Goal: Task Accomplishment & Management: Manage account settings

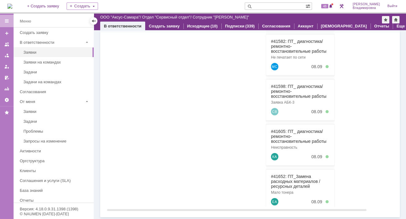
scroll to position [23, 0]
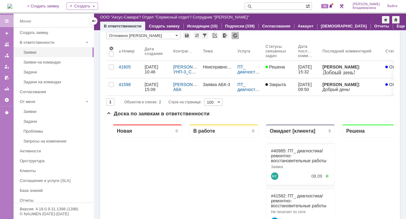
click at [11, 4] on img at bounding box center [9, 6] width 5 height 5
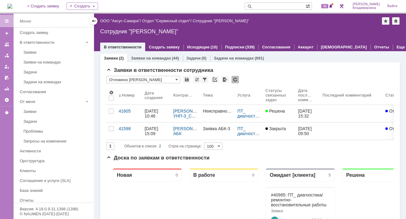
click at [121, 20] on link "ООО "Аксус-Самара"" at bounding box center [120, 21] width 40 height 5
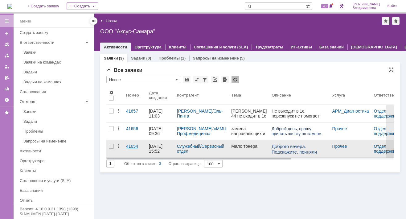
click at [132, 142] on link "41654" at bounding box center [135, 148] width 23 height 17
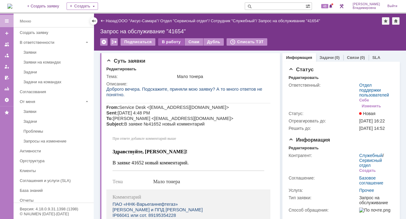
click at [170, 39] on div "В работу" at bounding box center [171, 41] width 26 height 7
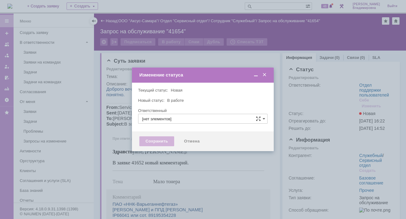
type input "Отдел поддержки пользователей"
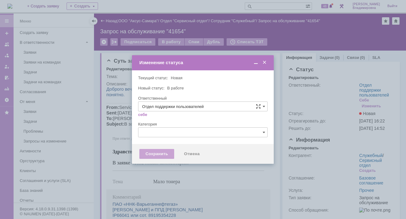
type input "[PERSON_NAME]"
click at [155, 150] on div "Сохранить" at bounding box center [156, 154] width 35 height 10
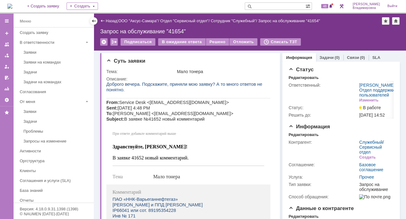
click at [265, 9] on input "text" at bounding box center [275, 5] width 61 height 7
type input "41652"
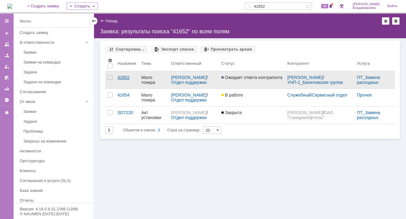
click at [121, 78] on div "41652" at bounding box center [126, 77] width 19 height 5
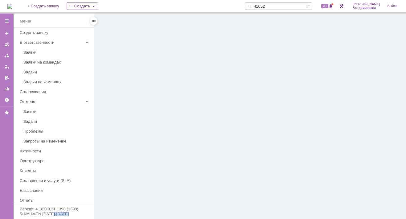
click at [121, 78] on div at bounding box center [250, 116] width 312 height 205
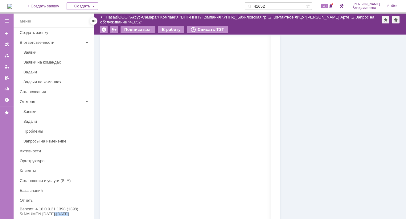
scroll to position [586, 0]
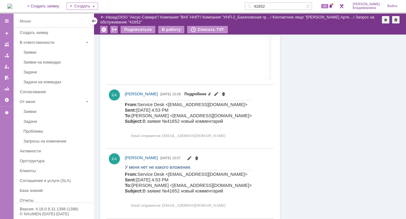
click at [211, 92] on link "Подробнее" at bounding box center [197, 94] width 27 height 5
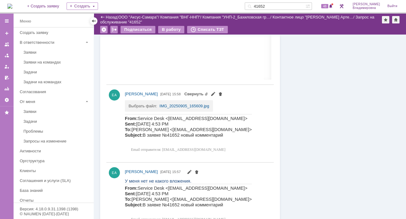
click at [178, 101] on td "IMG_20250905_165609.jpg" at bounding box center [184, 104] width 50 height 8
click at [172, 104] on link "IMG_20250905_165609.jpg" at bounding box center [184, 106] width 50 height 5
click at [307, 119] on div "Информация Задачи (0) Связи (0) SLA Статус Редактировать Ответственный: Орлова …" at bounding box center [340, 87] width 120 height 1276
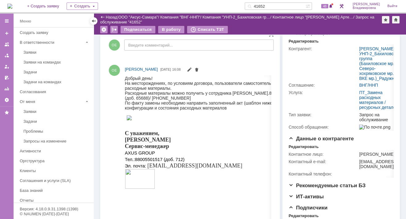
scroll to position [31, 0]
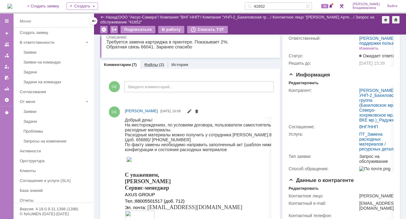
click at [154, 65] on link "Файлы" at bounding box center [151, 64] width 14 height 5
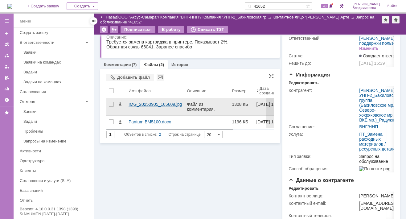
click at [138, 103] on div "IMG_20250905_165609.jpg" at bounding box center [156, 104] width 54 height 5
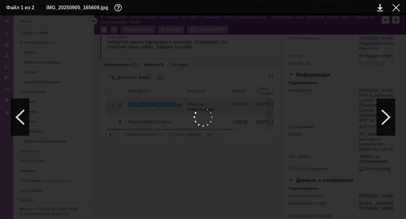
click at [138, 103] on body "Идет загрузка, пожалуйста, подождите. На домашнюю + Создать заявку Создать 4165…" at bounding box center [203, 109] width 406 height 219
click at [383, 120] on div at bounding box center [386, 117] width 19 height 37
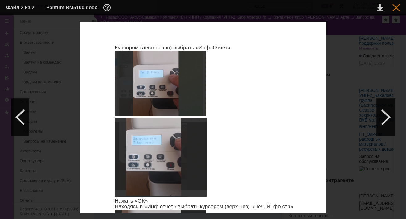
click at [396, 6] on div at bounding box center [396, 7] width 7 height 7
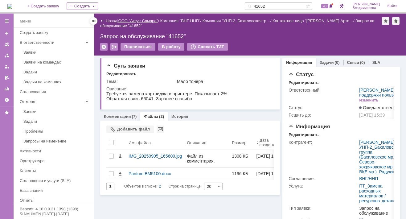
click at [138, 21] on link "ООО "Аксус-Самара"" at bounding box center [138, 21] width 40 height 5
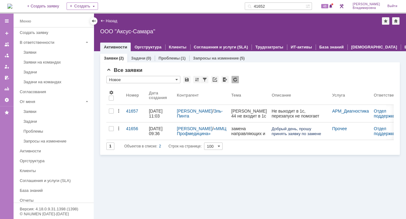
click at [123, 31] on div "ООО "Аксус-Самара"" at bounding box center [250, 31] width 300 height 6
click at [140, 30] on div "ООО "Аксус-Самара"" at bounding box center [250, 31] width 300 height 6
click at [121, 31] on div "ООО "Аксус-Самара"" at bounding box center [250, 31] width 300 height 6
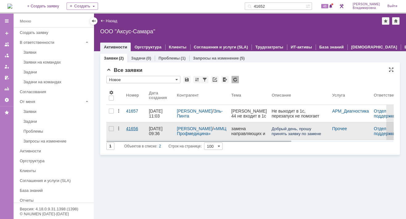
click at [132, 127] on div "41656" at bounding box center [135, 128] width 18 height 5
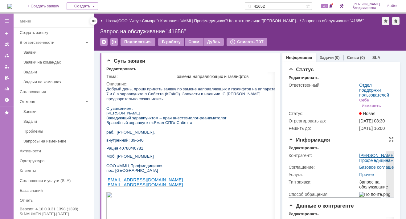
click at [361, 158] on link "Лузгин Алексей Александрович" at bounding box center [376, 155] width 35 height 5
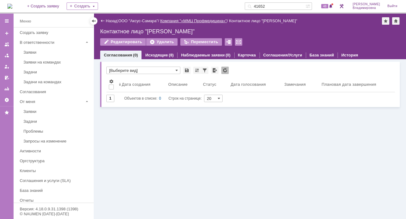
click at [206, 21] on link "Компания "«ММЦ Профмедицина»"" at bounding box center [193, 21] width 67 height 5
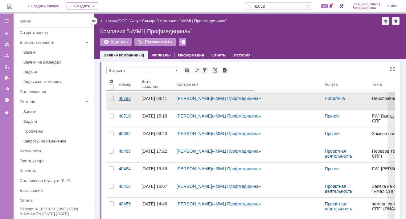
click at [117, 97] on link "40798" at bounding box center [127, 100] width 23 height 17
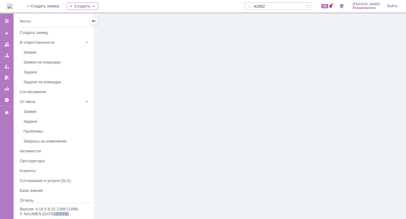
click at [117, 97] on div at bounding box center [250, 116] width 312 height 205
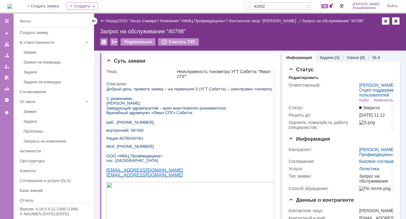
drag, startPoint x: 117, startPoint y: 97, endPoint x: 102, endPoint y: 20, distance: 78.8
click at [102, 20] on div "Назад" at bounding box center [108, 21] width 17 height 5
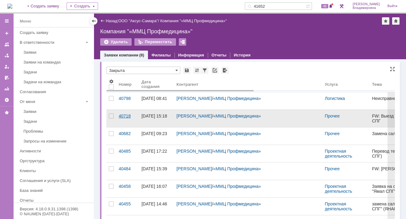
click at [123, 115] on div "40718" at bounding box center [128, 115] width 18 height 5
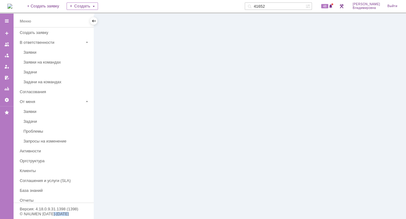
click at [123, 115] on div at bounding box center [250, 116] width 312 height 205
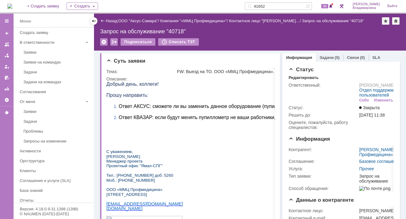
drag, startPoint x: 123, startPoint y: 115, endPoint x: 103, endPoint y: 20, distance: 97.4
click at [103, 20] on div "Назад" at bounding box center [108, 21] width 17 height 5
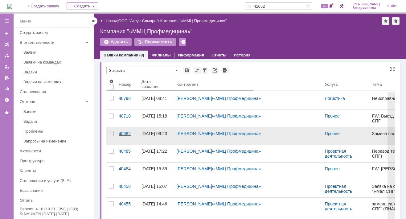
click at [127, 135] on div "40682" at bounding box center [128, 133] width 18 height 5
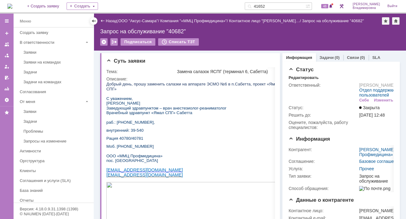
click at [106, 19] on link "Назад" at bounding box center [111, 21] width 11 height 5
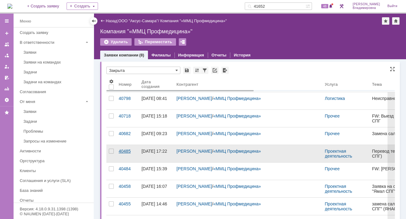
click at [127, 151] on div "40485" at bounding box center [128, 151] width 18 height 5
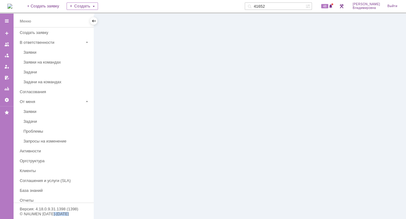
click at [127, 151] on div at bounding box center [250, 116] width 312 height 205
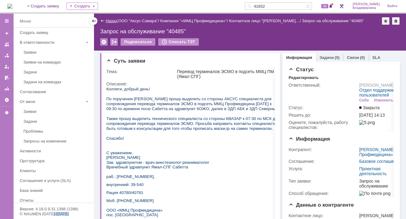
click at [108, 21] on link "Назад" at bounding box center [111, 21] width 11 height 5
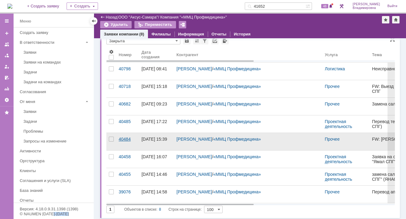
click at [125, 137] on div "40484" at bounding box center [128, 139] width 18 height 5
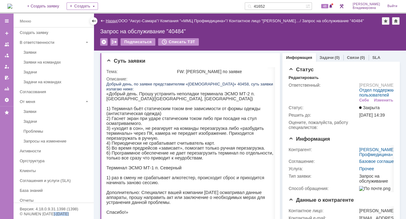
click at [109, 20] on link "Назад" at bounding box center [111, 21] width 11 height 5
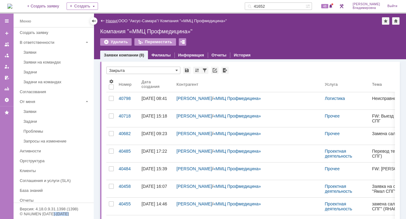
click at [108, 20] on link "Назад" at bounding box center [111, 21] width 11 height 5
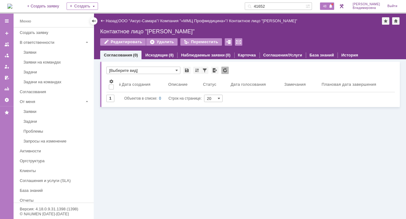
click at [327, 6] on span "48" at bounding box center [324, 6] width 7 height 4
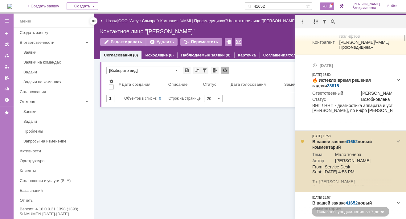
click at [353, 144] on link "41652" at bounding box center [352, 141] width 12 height 5
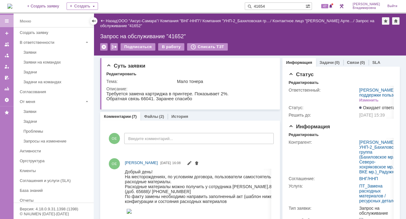
type input "41654"
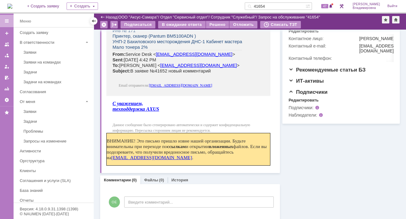
scroll to position [169, 0]
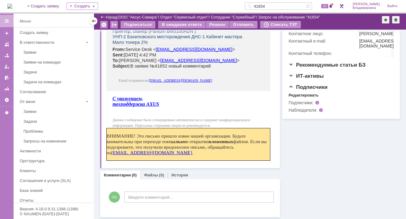
click at [124, 173] on link "Комментарии" at bounding box center [117, 175] width 27 height 5
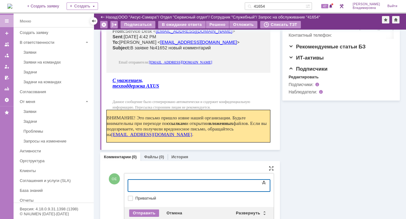
scroll to position [202, 0]
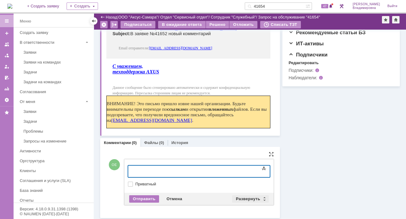
click at [245, 195] on div "Развернуть" at bounding box center [250, 198] width 37 height 7
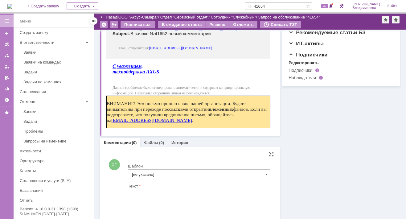
scroll to position [0, 0]
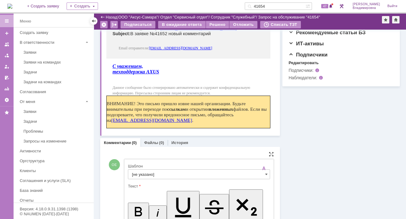
click at [147, 172] on input "[не указано]" at bounding box center [199, 174] width 142 height 10
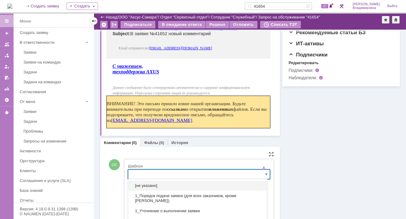
scroll to position [250, 0]
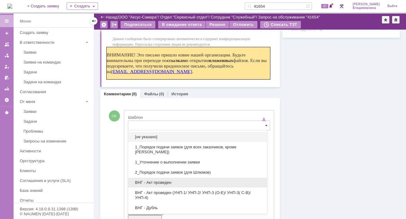
click at [153, 180] on span "ВНГ - Акт проведен" at bounding box center [197, 182] width 131 height 5
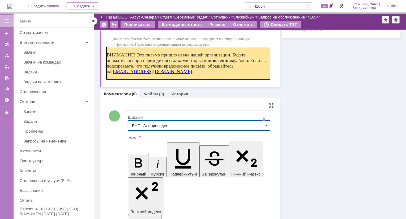
type input "ВНГ - Акт проведен"
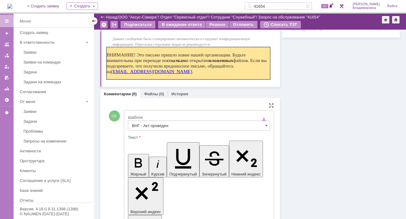
drag, startPoint x: 134, startPoint y: 1412, endPoint x: 155, endPoint y: 1420, distance: 22.2
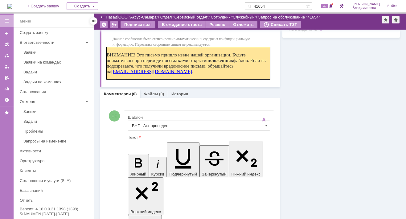
drag, startPoint x: 199, startPoint y: 1424, endPoint x: 205, endPoint y: 1423, distance: 6.4
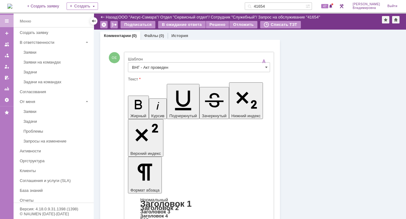
scroll to position [351, 0]
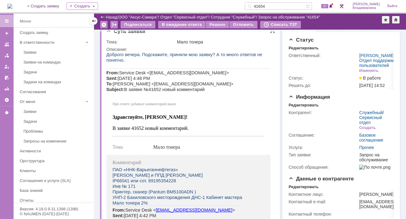
scroll to position [0, 0]
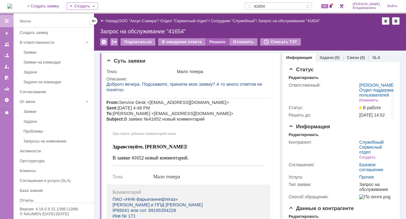
click at [214, 41] on div "Решено" at bounding box center [217, 41] width 23 height 7
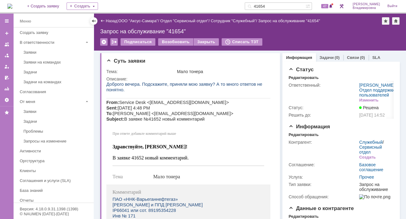
click at [12, 4] on img at bounding box center [9, 6] width 5 height 5
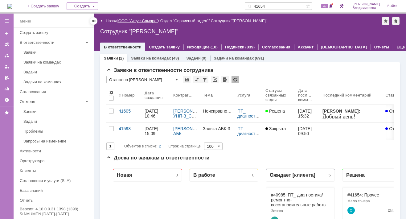
click at [138, 21] on link "ООО "Аксус-Самара"" at bounding box center [138, 21] width 40 height 5
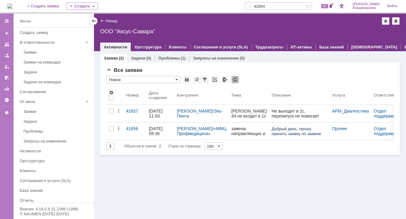
click at [12, 4] on img at bounding box center [9, 6] width 5 height 5
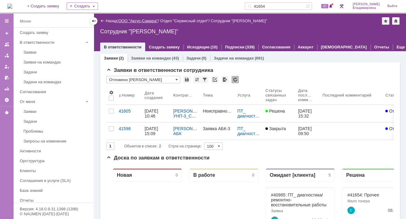
click at [150, 20] on link "ООО "Аксус-Самара"" at bounding box center [138, 21] width 40 height 5
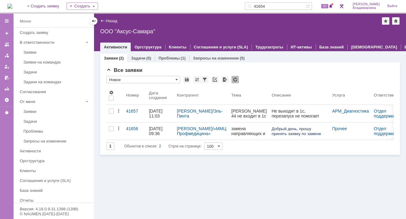
click at [131, 126] on div "41656" at bounding box center [135, 128] width 18 height 5
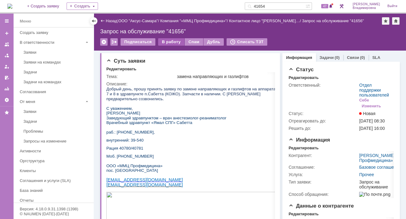
drag, startPoint x: 169, startPoint y: 41, endPoint x: 168, endPoint y: 45, distance: 4.2
click at [169, 41] on div "В работу" at bounding box center [171, 41] width 26 height 7
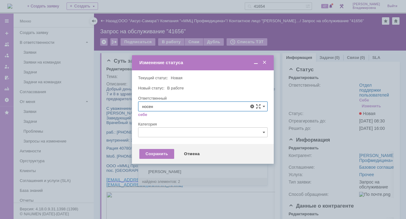
click at [161, 151] on span "Носенкова Елена Игорьевна" at bounding box center [202, 151] width 121 height 5
type input "Носенкова Елена Игорьевна"
click at [151, 150] on div "Сохранить" at bounding box center [156, 154] width 35 height 10
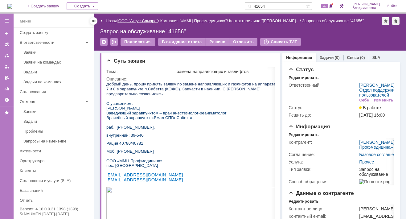
click at [154, 19] on link "ООО "Аксус-Самара"" at bounding box center [138, 21] width 40 height 5
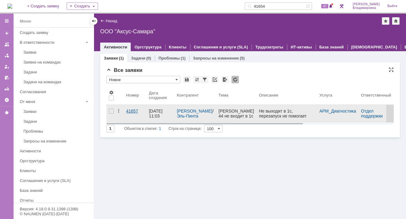
click at [131, 110] on div "41657" at bounding box center [135, 111] width 18 height 5
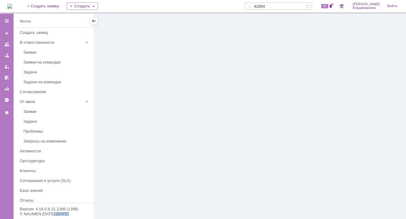
click at [131, 110] on div at bounding box center [250, 116] width 312 height 205
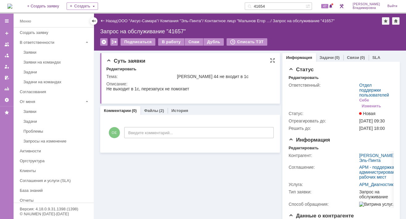
click at [167, 61] on div "Суть заявки" at bounding box center [190, 61] width 169 height 6
click at [110, 21] on link "Назад" at bounding box center [111, 21] width 11 height 5
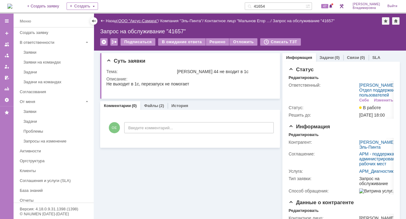
click at [141, 19] on link "ООО "Аксус-Самара"" at bounding box center [138, 21] width 40 height 5
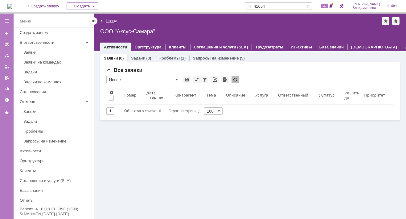
click at [108, 20] on link "Назад" at bounding box center [111, 21] width 11 height 5
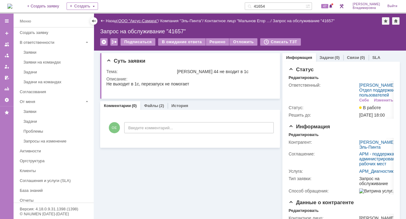
click at [135, 20] on link "ООО "Аксус-Самара"" at bounding box center [138, 21] width 40 height 5
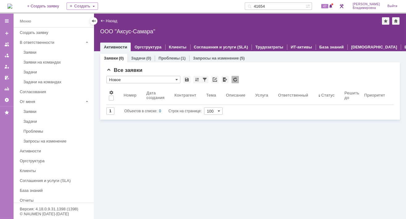
click at [12, 9] on img at bounding box center [9, 6] width 5 height 5
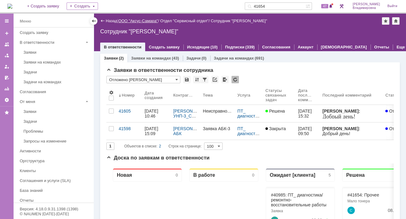
click at [137, 20] on link "ООО "Аксус-Самара"" at bounding box center [138, 21] width 40 height 5
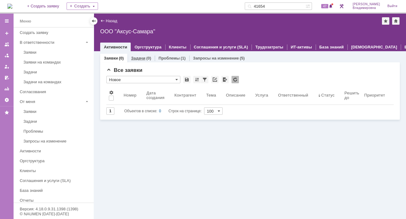
click at [143, 58] on link "Задачи" at bounding box center [138, 58] width 14 height 5
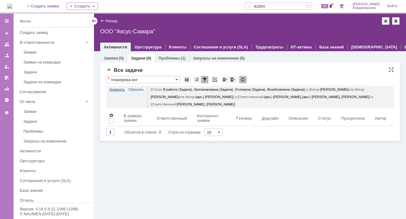
click at [118, 88] on link "Изменить" at bounding box center [116, 89] width 15 height 7
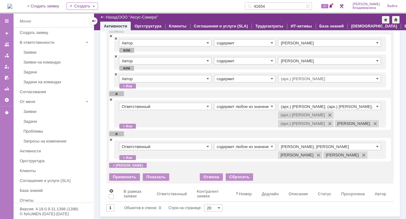
scroll to position [93, 0]
click at [110, 97] on span at bounding box center [111, 99] width 4 height 4
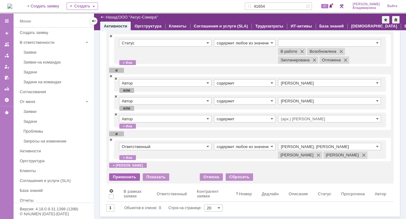
click at [124, 177] on div "Применить" at bounding box center [124, 176] width 31 height 7
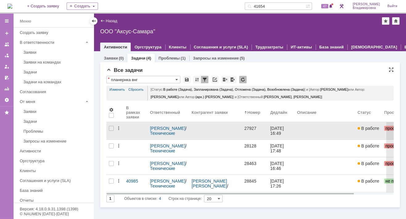
scroll to position [0, 0]
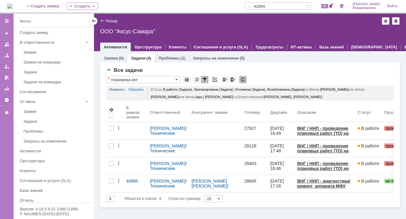
click at [183, 24] on div "Назад | ООО "Аксус-Самара"" at bounding box center [250, 20] width 300 height 7
click at [12, 4] on img at bounding box center [9, 6] width 5 height 5
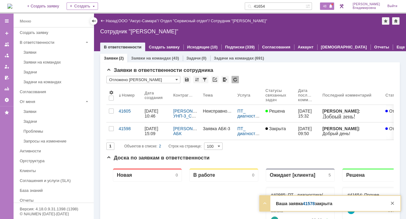
click at [328, 6] on span "48" at bounding box center [324, 6] width 7 height 4
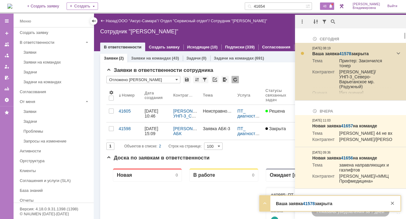
click at [344, 53] on link "41578" at bounding box center [345, 53] width 12 height 5
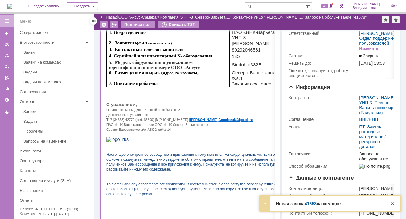
click at [311, 204] on link "41658" at bounding box center [311, 203] width 12 height 5
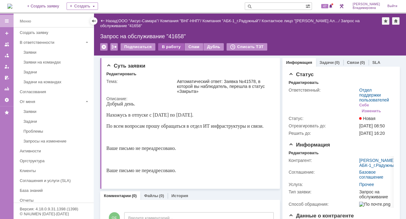
click at [172, 45] on div "В работу" at bounding box center [171, 46] width 26 height 7
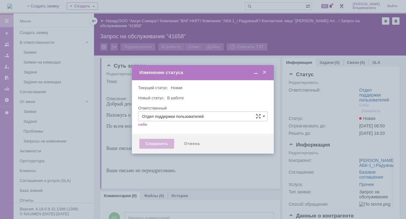
type input "[PERSON_NAME]"
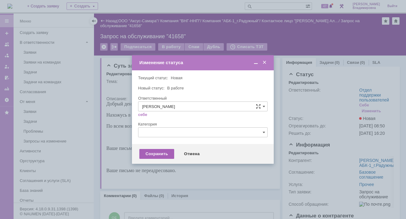
click at [155, 152] on div "Сохранить" at bounding box center [156, 154] width 35 height 10
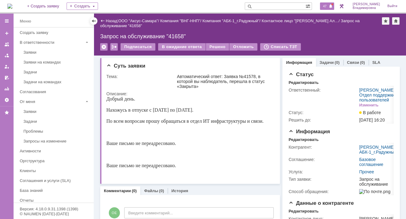
click at [326, 5] on span "47" at bounding box center [324, 6] width 7 height 4
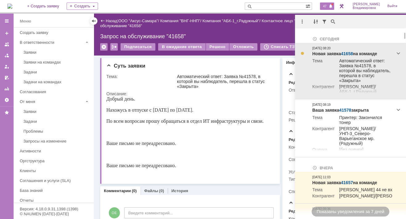
click at [350, 52] on link "41658" at bounding box center [347, 53] width 12 height 5
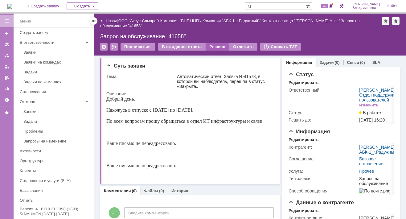
click at [216, 45] on div "Решено" at bounding box center [217, 46] width 23 height 7
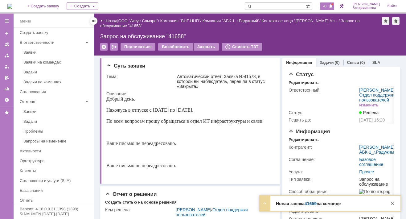
click at [327, 4] on span "48" at bounding box center [324, 6] width 7 height 4
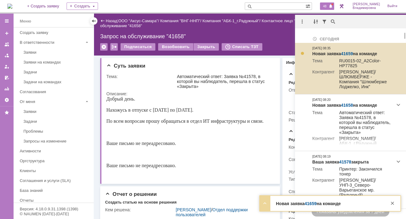
click at [348, 51] on link "41659" at bounding box center [347, 53] width 12 height 5
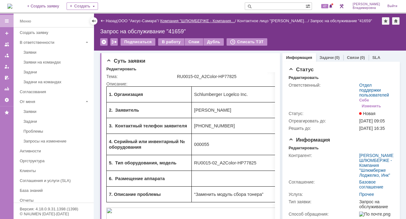
click at [201, 20] on link "Компания "ШЛЮМБЕРЖЕ - Компания…" at bounding box center [197, 21] width 75 height 5
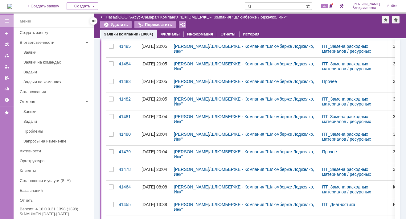
click at [110, 17] on link "Назад" at bounding box center [111, 17] width 11 height 5
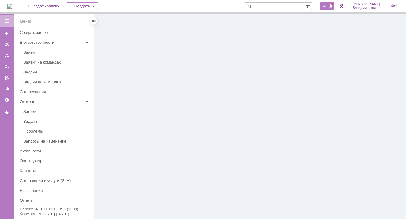
click at [326, 6] on span "47" at bounding box center [324, 6] width 7 height 4
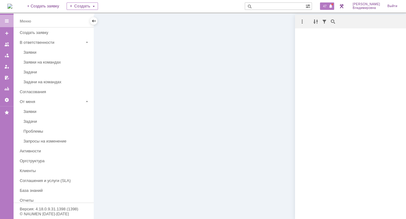
click at [328, 3] on div "47" at bounding box center [327, 5] width 14 height 7
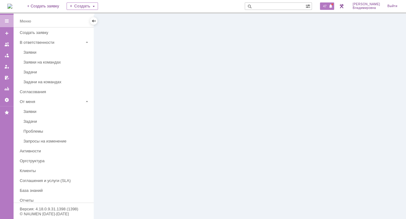
click at [327, 4] on span "47" at bounding box center [324, 6] width 7 height 4
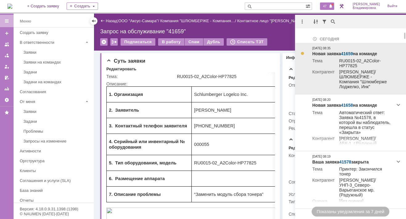
click at [346, 51] on link "41659" at bounding box center [347, 53] width 12 height 5
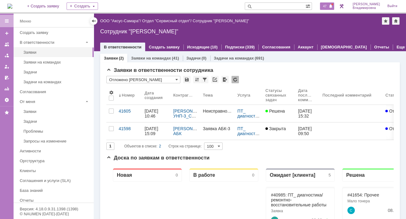
click at [324, 6] on div "47" at bounding box center [327, 5] width 14 height 7
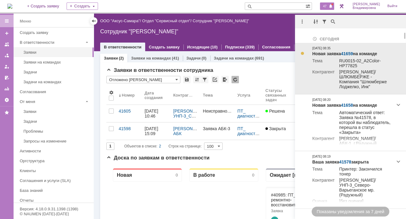
click at [350, 74] on td "[PERSON_NAME]/ШЛЮМБЕРЖЕ - Компания "Шлюмберже Лоджелко, Инк"" at bounding box center [364, 79] width 58 height 21
click at [349, 72] on td "[PERSON_NAME]/ШЛЮМБЕРЖЕ - Компания "Шлюмберже Лоджелко, Инк"" at bounding box center [364, 79] width 58 height 21
drag, startPoint x: 349, startPoint y: 72, endPoint x: 347, endPoint y: 51, distance: 20.4
click at [347, 51] on link "41659" at bounding box center [347, 53] width 12 height 5
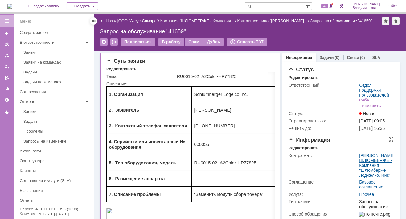
click at [366, 178] on link "ШЛЮМБЕРЖЕ - Компания "Шлюмберже Лоджелко, Инк"" at bounding box center [375, 168] width 33 height 20
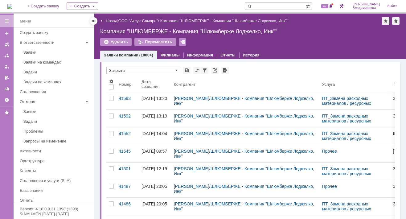
click at [263, 4] on input "text" at bounding box center [275, 5] width 61 height 7
type input "мукминов"
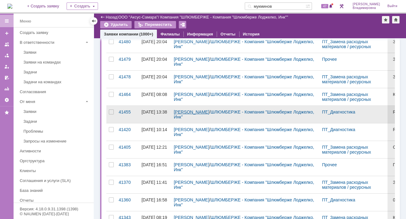
click at [187, 110] on link "[PERSON_NAME]" at bounding box center [191, 111] width 35 height 5
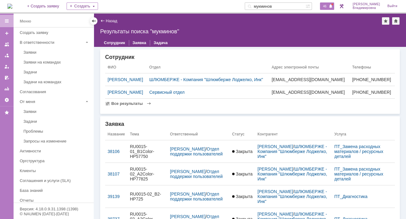
click at [328, 6] on span "46" at bounding box center [324, 6] width 7 height 4
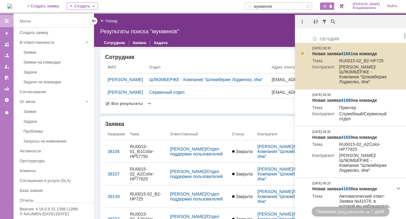
click at [350, 53] on link "41661" at bounding box center [347, 53] width 12 height 5
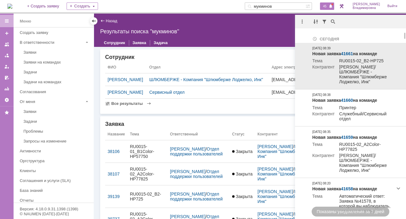
click at [350, 53] on link "41661" at bounding box center [347, 53] width 12 height 5
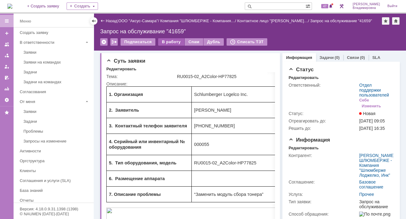
click at [167, 40] on div "В работу" at bounding box center [171, 41] width 26 height 7
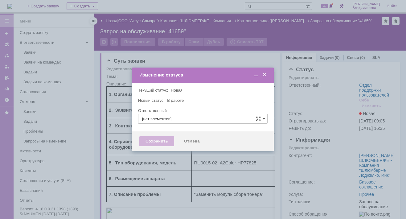
type input "Отдел поддержки пользователей"
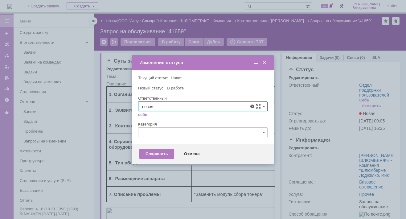
click at [160, 151] on span "[PERSON_NAME]" at bounding box center [202, 151] width 121 height 5
type input "[PERSON_NAME]"
click at [153, 153] on div "Сохранить" at bounding box center [156, 154] width 35 height 10
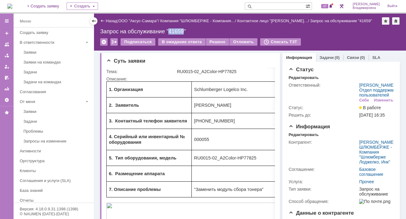
drag, startPoint x: 169, startPoint y: 31, endPoint x: 184, endPoint y: 30, distance: 15.1
click at [184, 30] on div "Запрос на обслуживание "41659"" at bounding box center [250, 31] width 300 height 6
copy div "41659"
click at [328, 5] on span "48" at bounding box center [324, 6] width 7 height 4
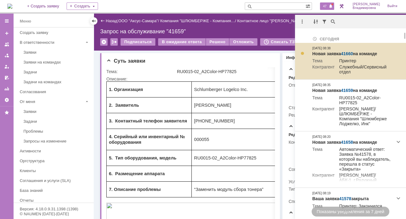
click at [347, 52] on link "41660" at bounding box center [347, 53] width 12 height 5
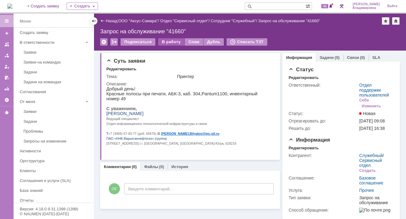
click at [171, 39] on div "В работу" at bounding box center [171, 41] width 26 height 7
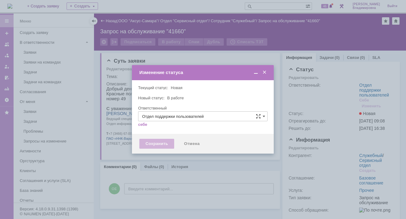
type input "[PERSON_NAME]"
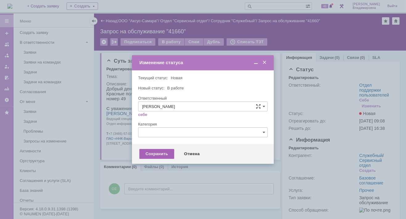
click at [162, 152] on div "Сохранить" at bounding box center [156, 154] width 35 height 10
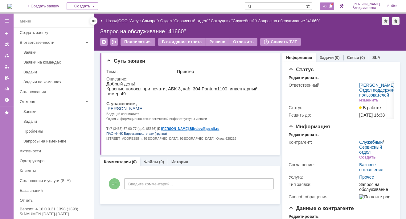
click at [333, 7] on span at bounding box center [331, 6] width 4 height 5
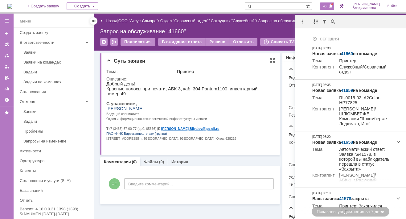
click at [251, 111] on p "Ведущий специалист" at bounding box center [188, 113] width 164 height 5
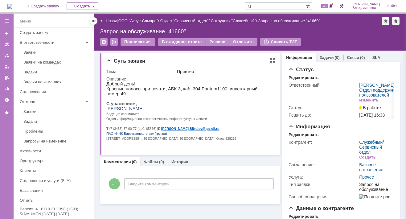
click at [236, 58] on div "Суть заявки" at bounding box center [190, 61] width 169 height 6
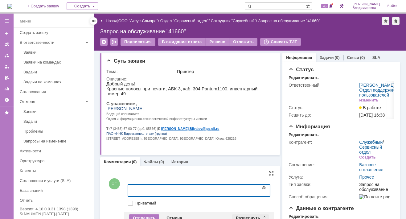
click at [239, 216] on div "Развернуть" at bounding box center [250, 217] width 37 height 7
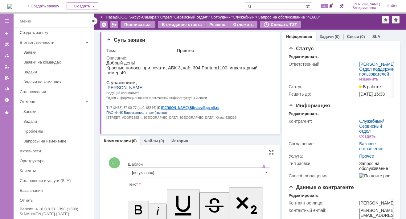
scroll to position [97, 0]
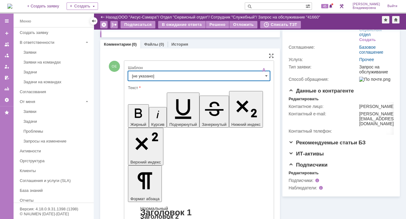
click at [137, 76] on input "[не указано]" at bounding box center [199, 76] width 142 height 10
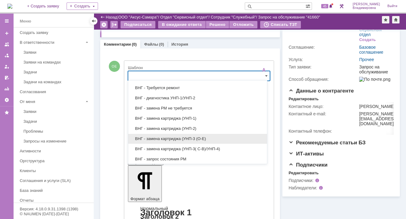
scroll to position [75, 0]
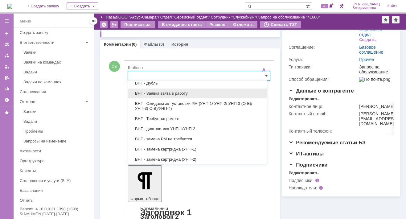
click at [159, 92] on span "ВНГ - Заявка взята в работу" at bounding box center [197, 93] width 131 height 5
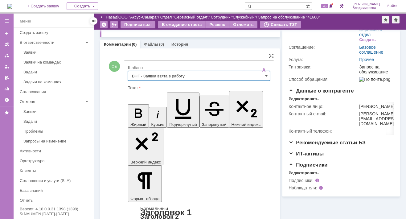
type input "ВНГ - Заявка взята в работу"
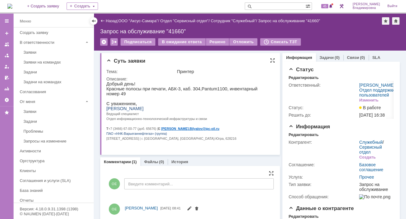
scroll to position [0, 0]
click at [325, 56] on link "Задачи" at bounding box center [327, 57] width 14 height 5
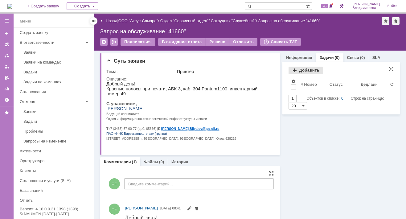
click at [304, 68] on div "Добавить" at bounding box center [306, 70] width 35 height 7
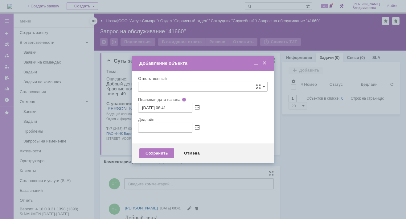
type input "[не указано]"
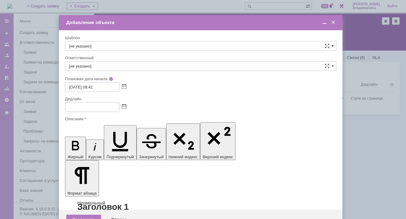
click at [332, 45] on span at bounding box center [332, 45] width 2 height 5
click at [333, 22] on span at bounding box center [333, 23] width 6 height 6
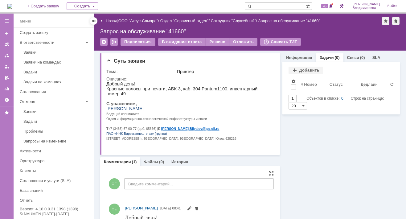
click at [322, 56] on link "Задачи" at bounding box center [327, 57] width 14 height 5
click at [299, 67] on div "Добавить" at bounding box center [306, 70] width 35 height 7
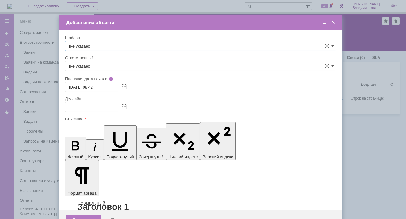
scroll to position [0, 0]
click at [332, 44] on span at bounding box center [332, 45] width 2 height 5
click at [99, 121] on span "ВНГ / ННП - диагностика, ремонт без использования ЗИП (Запрос на обслуживание)" at bounding box center [200, 123] width 263 height 5
type input "ВНГ / ННП - диагностика, ремонт без использования ЗИП (Запрос на обслуживание)"
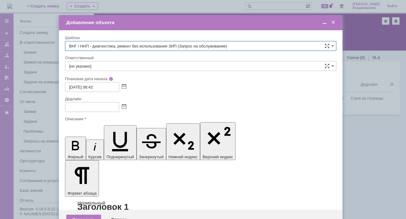
type input "[PERSON_NAME]"
type input "08.09.2025 16:42"
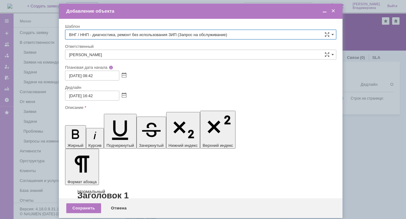
type input "ВНГ / ННП - диагностика, ремонт без использования ЗИП (Запрос на обслуживание)"
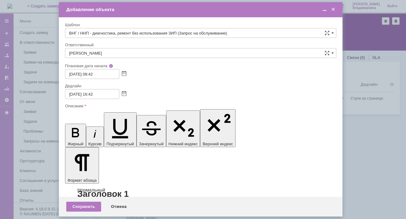
scroll to position [0, 0]
click at [82, 204] on div "Сохранить" at bounding box center [83, 207] width 35 height 10
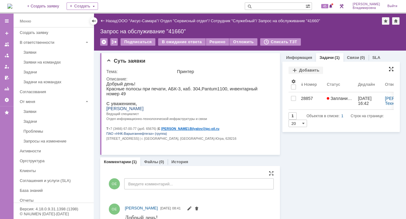
click at [389, 69] on div at bounding box center [391, 69] width 5 height 5
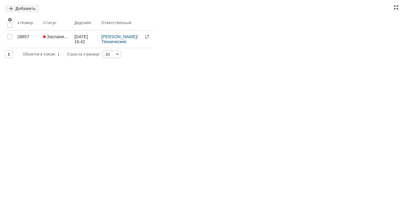
click at [397, 6] on div at bounding box center [396, 7] width 5 height 5
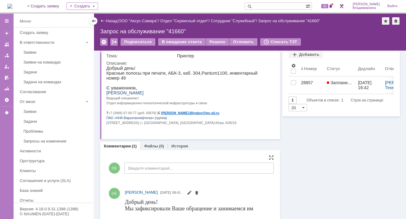
drag, startPoint x: 322, startPoint y: 181, endPoint x: 312, endPoint y: 194, distance: 16.8
click at [322, 181] on div "Информация Задачи (1) Связи (0) SLA Статус Редактировать Ответственный: Орлова …" at bounding box center [340, 165] width 120 height 261
click at [266, 6] on input "text" at bounding box center [275, 5] width 61 height 7
type input "41605"
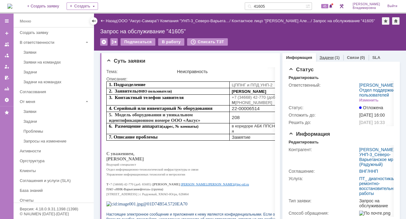
click at [324, 56] on link "Задачи" at bounding box center [327, 57] width 14 height 5
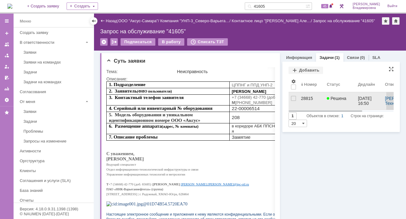
click at [306, 98] on div "28815" at bounding box center [311, 98] width 21 height 5
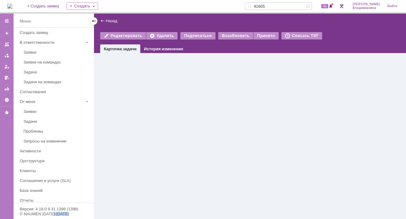
click at [306, 98] on div "Назад | Редактировать Удалить Подписаться Возобновить Принято Списать ТЗТ task$…" at bounding box center [250, 116] width 312 height 205
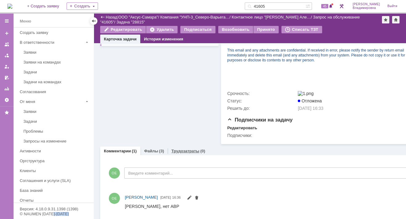
scroll to position [253, 0]
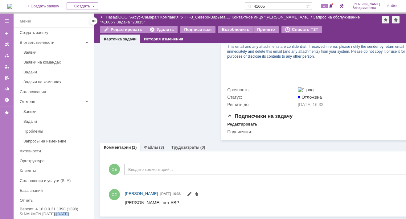
click at [151, 145] on link "Файлы" at bounding box center [151, 147] width 14 height 5
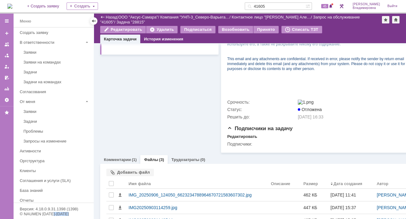
scroll to position [253, 0]
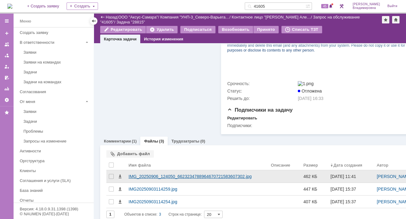
click at [153, 179] on div "IMG_20250906_124050_6623234788964670721583607302.jpg" at bounding box center [198, 176] width 138 height 5
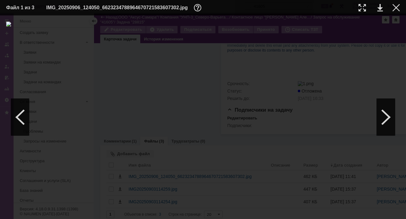
click at [301, 27] on div at bounding box center [203, 117] width 394 height 191
click at [298, 35] on div at bounding box center [203, 117] width 394 height 191
click at [397, 8] on div at bounding box center [396, 7] width 7 height 7
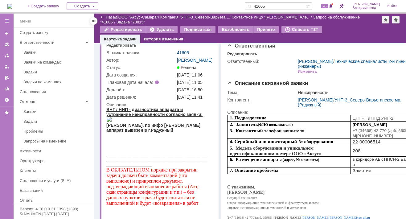
scroll to position [0, 0]
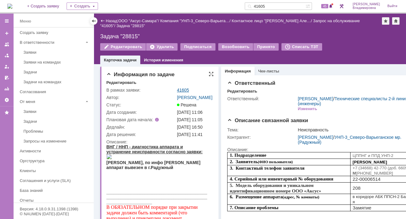
click at [182, 88] on link "41605" at bounding box center [183, 90] width 12 height 5
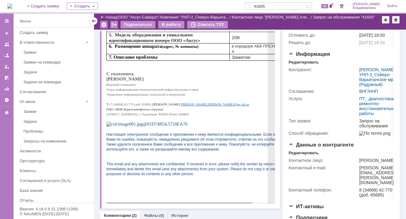
scroll to position [123, 0]
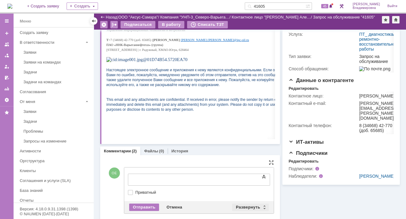
click at [250, 204] on div "Развернуть" at bounding box center [250, 207] width 37 height 7
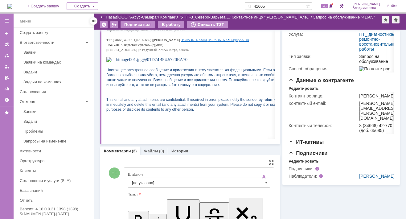
scroll to position [180, 0]
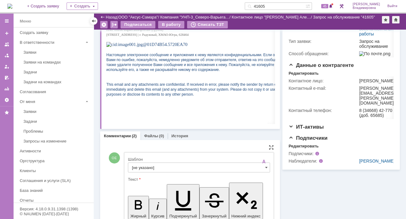
click at [138, 172] on input "[не указано]" at bounding box center [199, 168] width 142 height 10
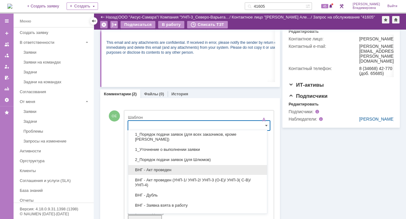
scroll to position [31, 0]
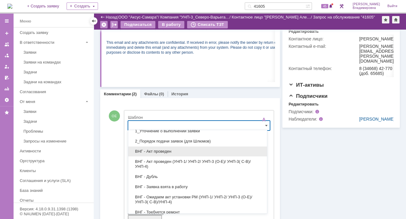
click at [155, 150] on span "ВНГ - Акт проведен" at bounding box center [197, 151] width 131 height 5
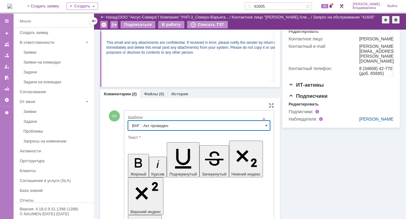
type input "ВНГ - Акт проведен"
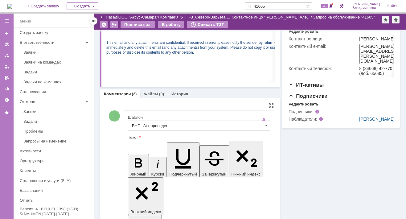
drag, startPoint x: 134, startPoint y: 1411, endPoint x: 154, endPoint y: 1420, distance: 22.1
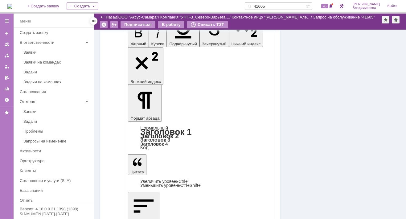
scroll to position [396, 0]
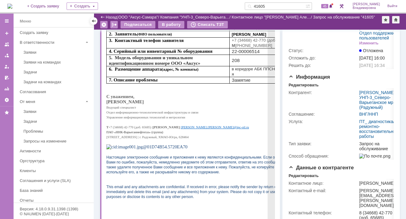
scroll to position [0, 0]
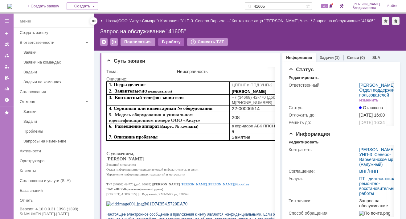
click at [171, 43] on div "В работу" at bounding box center [171, 41] width 26 height 7
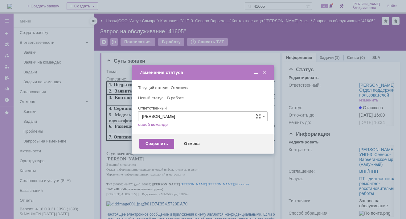
click at [157, 142] on div "Сохранить" at bounding box center [156, 144] width 35 height 10
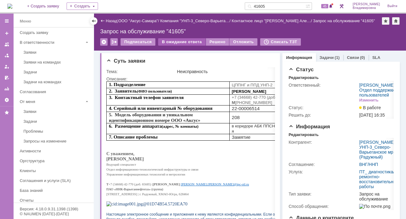
click at [186, 41] on div "В ожидание ответа" at bounding box center [181, 41] width 47 height 7
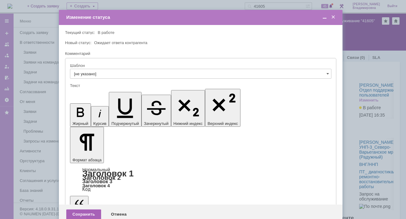
click at [80, 209] on div "Сохранить" at bounding box center [83, 214] width 35 height 10
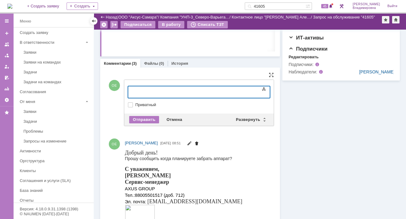
click at [199, 142] on span at bounding box center [196, 144] width 5 height 5
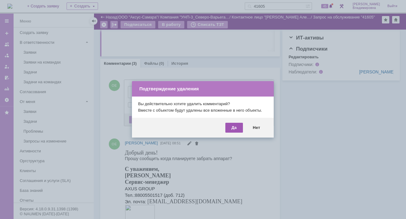
click at [235, 126] on div "Да" at bounding box center [234, 128] width 18 height 10
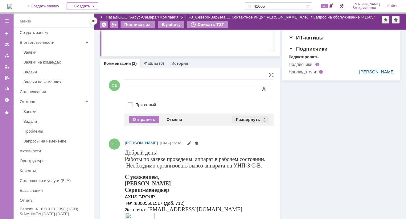
click at [245, 117] on div "Развернуть" at bounding box center [250, 119] width 37 height 7
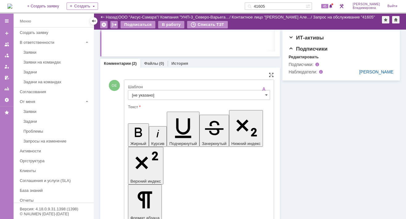
click at [144, 92] on input "[не указано]" at bounding box center [199, 95] width 142 height 10
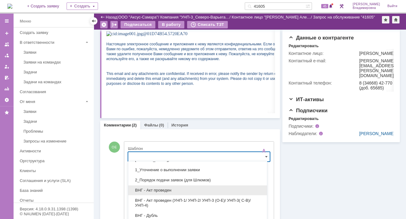
scroll to position [31, 0]
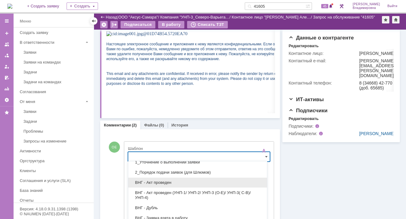
click at [157, 183] on span "ВНГ - Акт проведен" at bounding box center [197, 182] width 131 height 5
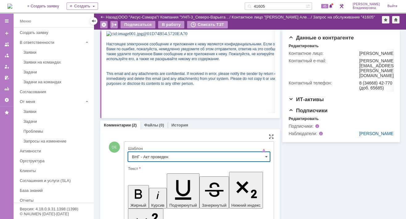
type input "ВНГ - Акт проведен"
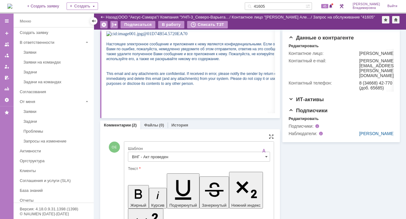
drag, startPoint x: 137, startPoint y: 1444, endPoint x: 148, endPoint y: 1447, distance: 11.5
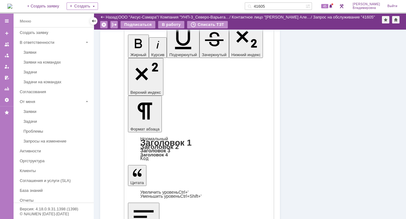
scroll to position [339, 0]
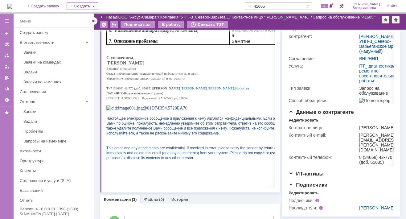
scroll to position [123, 0]
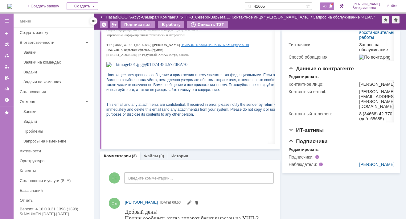
click at [328, 5] on span "46" at bounding box center [324, 6] width 7 height 4
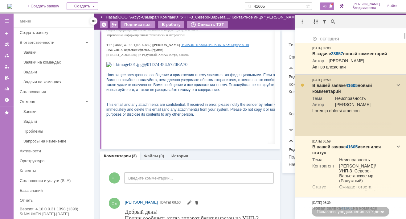
click at [348, 88] on link "41605" at bounding box center [352, 85] width 12 height 5
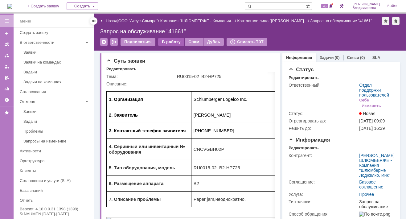
click at [173, 41] on div "В работу" at bounding box center [171, 41] width 26 height 7
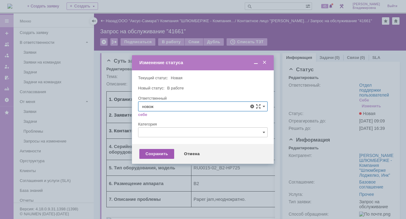
click at [167, 149] on span "[PERSON_NAME]" at bounding box center [202, 151] width 121 height 5
click at [148, 152] on div "Сохранить" at bounding box center [156, 154] width 35 height 10
type input "[PERSON_NAME]"
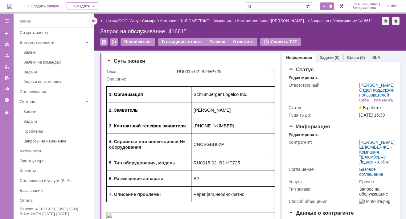
click at [328, 5] on span "45" at bounding box center [324, 6] width 7 height 4
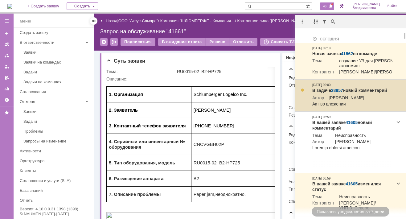
click at [336, 93] on link "28857" at bounding box center [337, 90] width 12 height 5
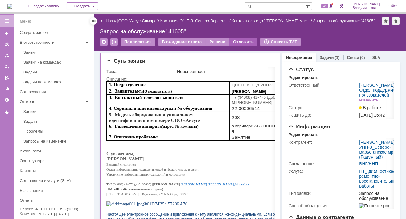
click at [241, 38] on div "Отложить" at bounding box center [243, 41] width 28 height 7
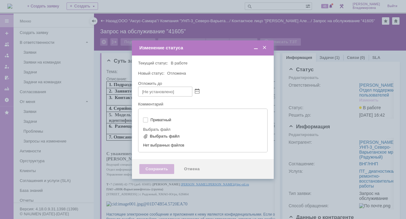
type input "[не указано]"
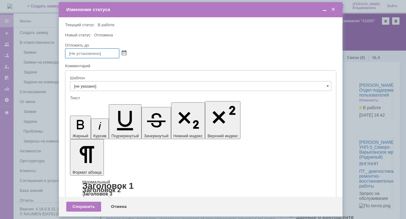
click at [126, 53] on span at bounding box center [124, 53] width 5 height 5
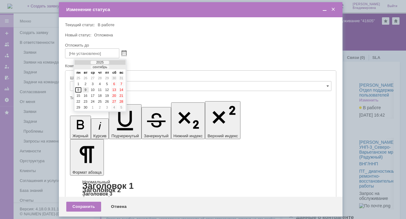
click at [84, 88] on div "9" at bounding box center [85, 89] width 6 height 5
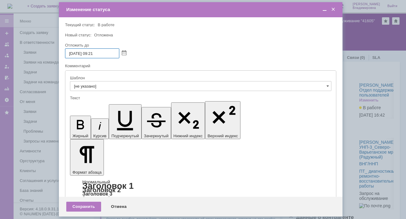
drag, startPoint x: 91, startPoint y: 53, endPoint x: 94, endPoint y: 52, distance: 3.7
click at [94, 52] on input "[DATE] 09:21" at bounding box center [92, 53] width 54 height 10
type input "[DATE] 16:21"
click at [88, 205] on div "Сохранить" at bounding box center [83, 207] width 35 height 10
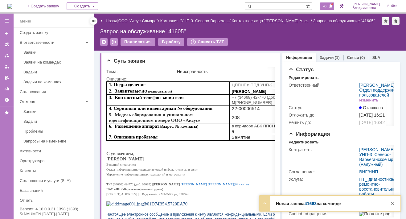
click at [328, 6] on span "46" at bounding box center [324, 6] width 7 height 4
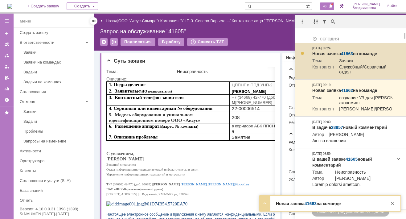
click at [349, 53] on link "41663" at bounding box center [347, 53] width 12 height 5
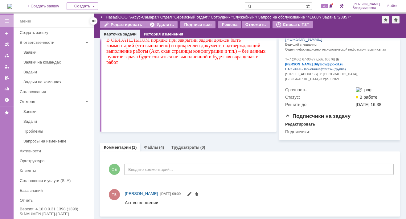
scroll to position [150, 0]
click at [151, 145] on link "Файлы" at bounding box center [151, 147] width 14 height 5
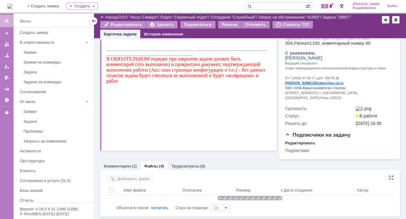
scroll to position [150, 0]
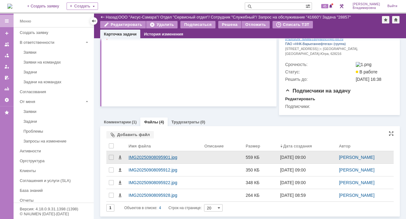
click at [147, 160] on div "IMG20250908095901.jpg" at bounding box center [164, 157] width 71 height 5
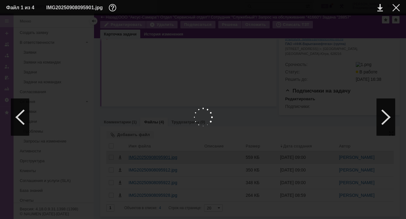
click at [147, 183] on div at bounding box center [203, 117] width 394 height 191
click at [381, 8] on link at bounding box center [380, 7] width 6 height 7
click at [397, 7] on div at bounding box center [396, 7] width 7 height 7
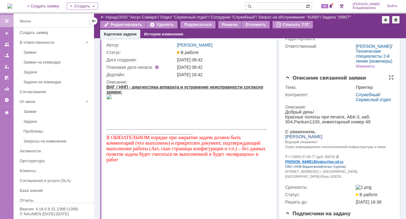
scroll to position [0, 0]
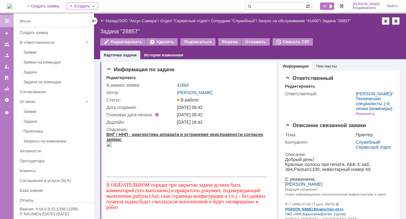
click at [327, 6] on span "45" at bounding box center [324, 6] width 7 height 4
click at [263, 109] on div "08.09.2025 08:42" at bounding box center [223, 107] width 92 height 5
click at [251, 26] on div "Назад | ООО "Аксус-Самара" / Отдел "Сервисный отдел" / Сотрудник "Служебный" / …" at bounding box center [250, 37] width 312 height 46
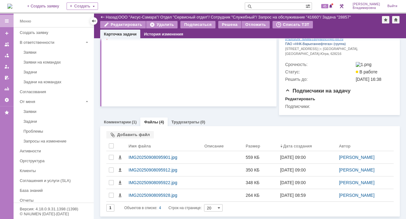
scroll to position [175, 0]
click at [120, 122] on link "Комментарии" at bounding box center [117, 122] width 27 height 5
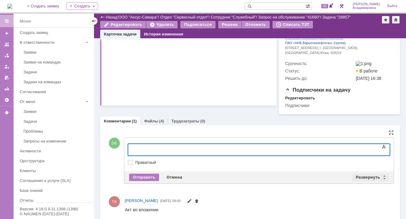
click at [364, 181] on div "Развернуть" at bounding box center [370, 177] width 37 height 7
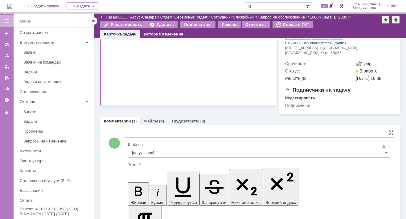
click at [136, 158] on input "[не указано]" at bounding box center [259, 153] width 262 height 10
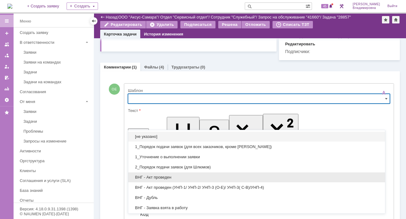
click at [154, 176] on span "ВНГ - Акт проведен" at bounding box center [256, 177] width 249 height 5
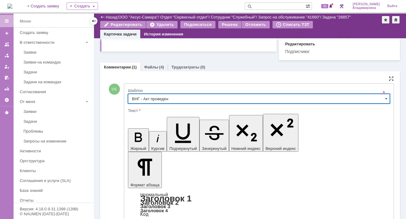
type input "ВНГ - Акт проведен"
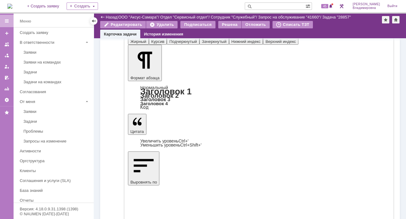
scroll to position [316, 0]
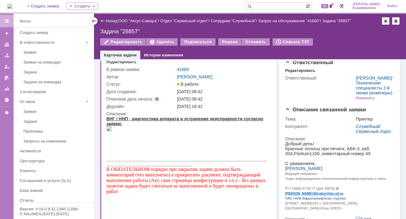
scroll to position [0, 0]
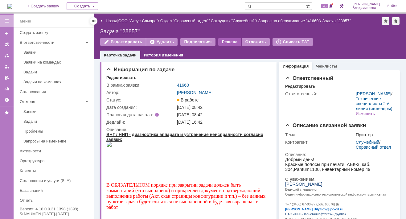
click at [224, 42] on div "Решена" at bounding box center [229, 41] width 23 height 7
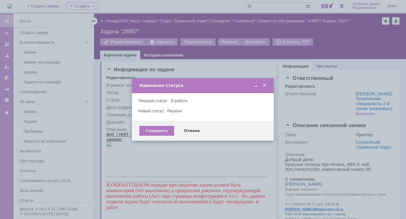
click at [191, 65] on div at bounding box center [203, 109] width 406 height 219
click at [159, 127] on div "Сохранить" at bounding box center [156, 131] width 35 height 10
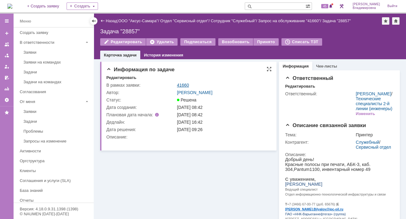
click at [185, 83] on link "41660" at bounding box center [183, 85] width 12 height 5
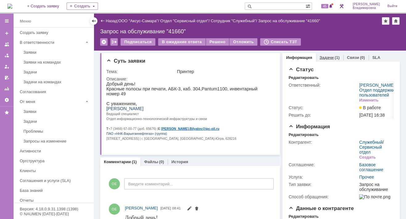
click at [321, 56] on link "Задачи" at bounding box center [327, 57] width 14 height 5
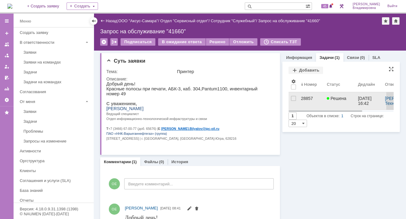
click at [298, 96] on link "28857" at bounding box center [311, 100] width 26 height 17
click at [298, 96] on div "Назад | ООО "Аксус-Самара" / Отдел "Сервисный отдел" / Сотрудник "Служебный" / …" at bounding box center [250, 116] width 312 height 205
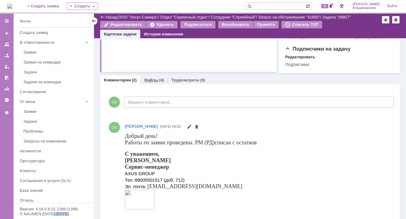
scroll to position [247, 0]
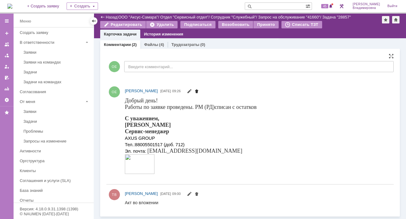
click at [199, 94] on span at bounding box center [196, 91] width 5 height 5
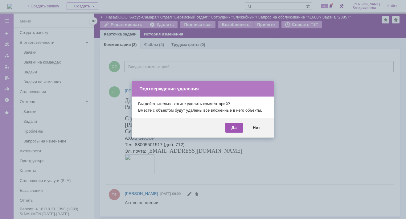
click at [236, 125] on div "Да" at bounding box center [234, 128] width 18 height 10
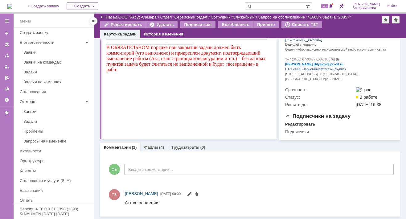
scroll to position [0, 0]
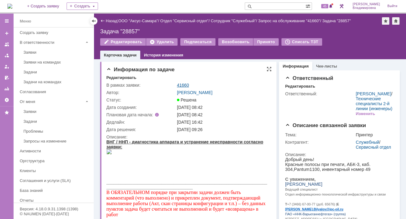
click at [185, 83] on link "41660" at bounding box center [183, 85] width 12 height 5
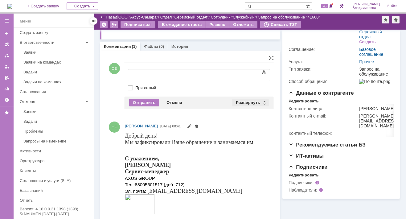
click at [237, 101] on div "Развернуть" at bounding box center [250, 102] width 37 height 7
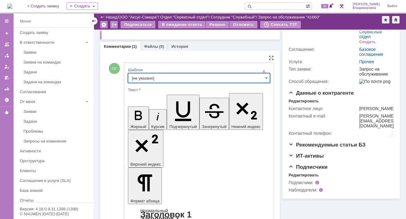
click at [140, 76] on input "[не указано]" at bounding box center [199, 78] width 142 height 10
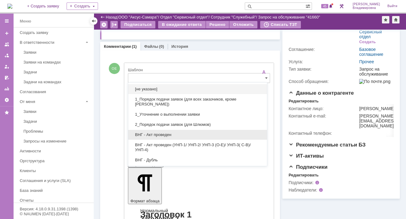
click at [158, 132] on span "ВНГ - Акт проведен" at bounding box center [197, 134] width 131 height 5
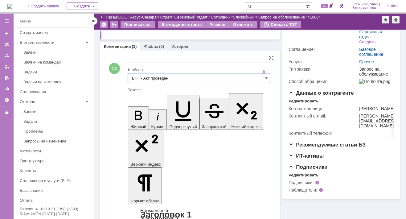
type input "ВНГ - Акт проведен"
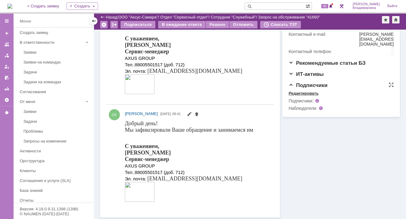
click at [305, 96] on div "Редактировать" at bounding box center [304, 93] width 30 height 5
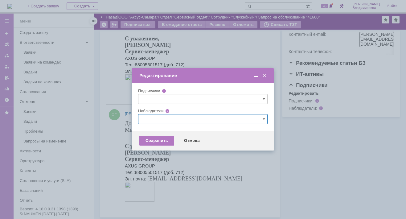
click at [150, 117] on input "text" at bounding box center [203, 119] width 130 height 10
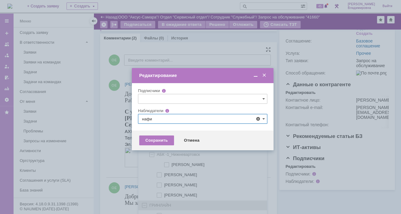
drag, startPoint x: 160, startPoint y: 184, endPoint x: 155, endPoint y: 182, distance: 5.4
click at [164, 184] on span at bounding box center [164, 184] width 0 height 3
click at [160, 184] on input "[PERSON_NAME]" at bounding box center [160, 185] width 4 height 4
type input "[PERSON_NAME]"
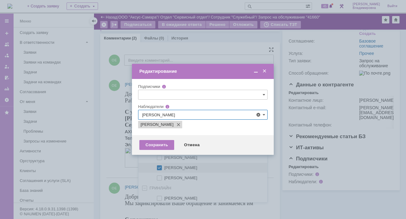
click at [110, 158] on div at bounding box center [203, 109] width 406 height 219
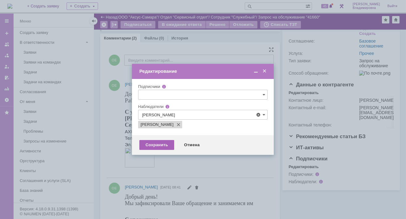
click at [150, 143] on div "Сохранить" at bounding box center [156, 145] width 35 height 10
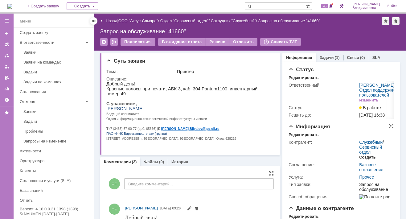
click at [361, 160] on div "Создать" at bounding box center [367, 157] width 16 height 5
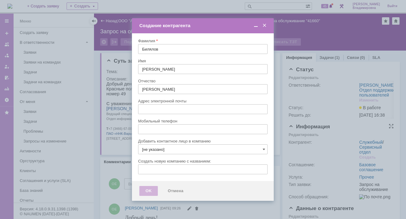
type input "valeriy.bilyalov@ipc-oil.ru"
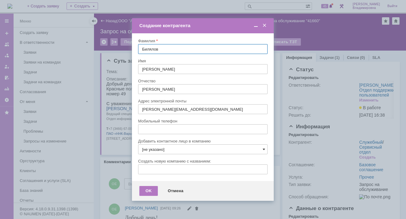
click at [263, 149] on span at bounding box center [264, 149] width 2 height 5
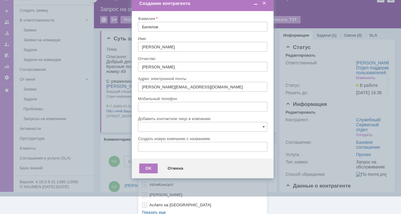
click at [151, 209] on div "[не указано] AVON AXUS Axus Computers DELPHI Xcom _подрядчик Михайловка «ММЦ Пр…" at bounding box center [202, 82] width 129 height 263
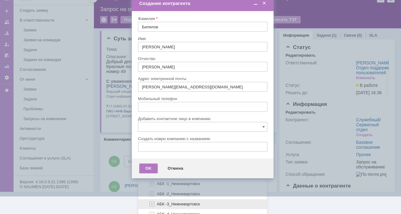
click at [173, 202] on span "АБК -3_Нижневартовск" at bounding box center [178, 204] width 43 height 5
type input "АБК -3_Нижневартовск"
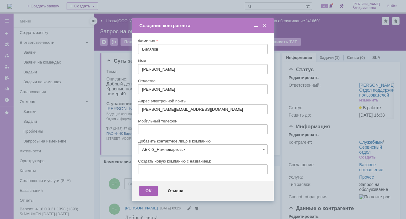
click at [143, 191] on div "OK" at bounding box center [148, 191] width 19 height 10
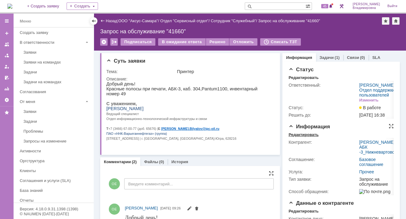
click at [302, 137] on div "Редактировать" at bounding box center [304, 134] width 30 height 5
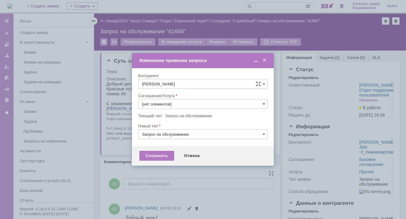
type input "Прочее"
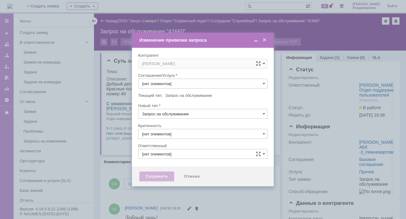
type input "3. Низкая"
type input "[не указано]"
type input "[PERSON_NAME]"
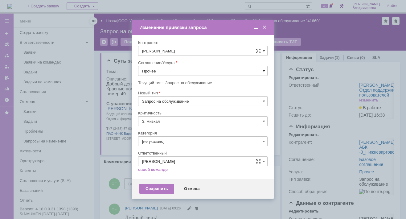
click at [264, 70] on span at bounding box center [264, 70] width 2 height 5
click at [166, 145] on span "ПТ_Замена расходных материалов / ресурсных деталей" at bounding box center [202, 147] width 121 height 5
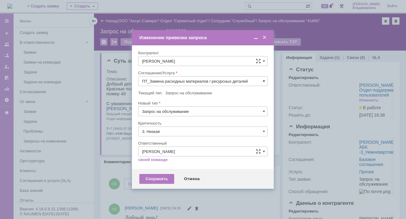
click at [264, 80] on span at bounding box center [264, 81] width 2 height 5
click at [167, 154] on span "ПТ_Замена расходных материалов / ресурсных деталей" at bounding box center [202, 156] width 121 height 5
type input "ПТ_Замена расходных материалов / ресурсных деталей"
click at [150, 176] on div "Сохранить" at bounding box center [156, 179] width 35 height 10
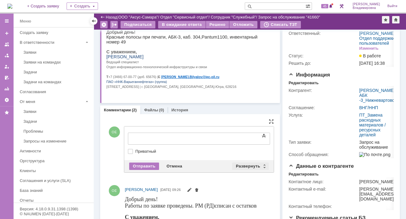
click at [252, 164] on div "Развернуть" at bounding box center [250, 166] width 37 height 7
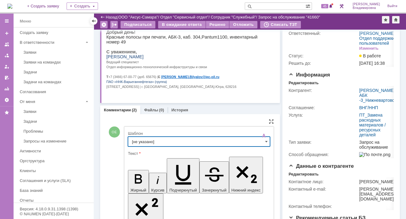
click at [145, 144] on input "[не указано]" at bounding box center [199, 142] width 142 height 10
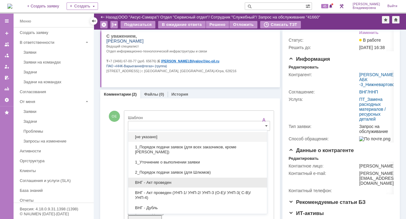
click at [160, 179] on div "ВНГ - Акт проведен" at bounding box center [197, 183] width 139 height 10
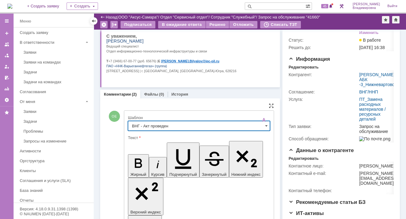
scroll to position [232, 0]
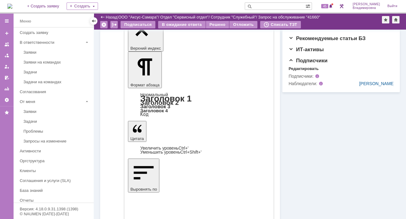
type input "ВНГ - Акт проведен"
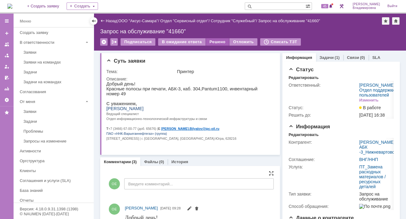
scroll to position [0, 0]
click at [216, 39] on div "Решено" at bounding box center [217, 41] width 23 height 7
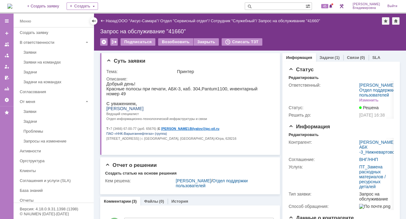
click at [12, 6] on img at bounding box center [9, 6] width 5 height 5
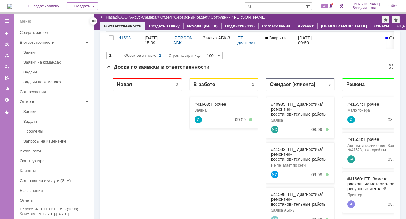
scroll to position [31, 0]
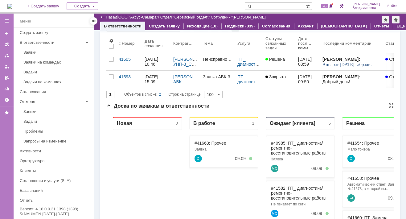
click at [202, 143] on link "#41663: Прочее" at bounding box center [211, 143] width 32 height 5
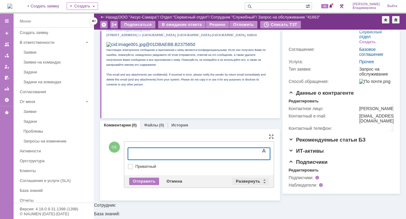
click at [246, 180] on div "Развернуть" at bounding box center [250, 181] width 37 height 7
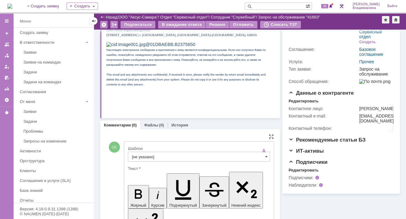
click at [151, 157] on input "[не указано]" at bounding box center [199, 157] width 142 height 10
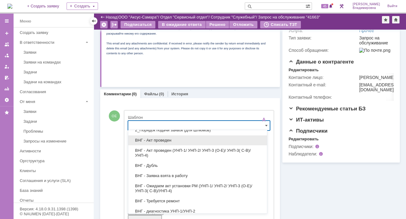
scroll to position [93, 0]
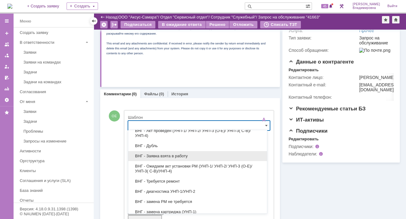
click at [159, 154] on span "ВНГ - Заявка взята в работу" at bounding box center [197, 156] width 131 height 5
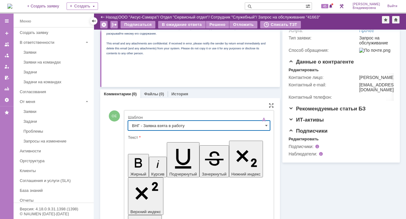
type input "ВНГ - Заявка взята в работу"
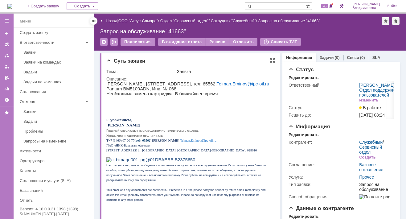
scroll to position [31, 0]
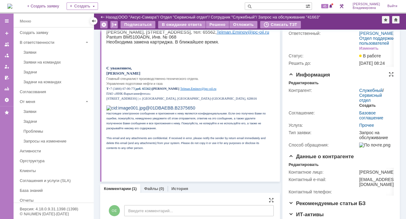
click at [364, 108] on div "Создать" at bounding box center [367, 105] width 16 height 5
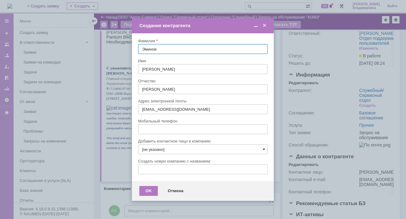
click at [264, 148] on span at bounding box center [264, 149] width 2 height 5
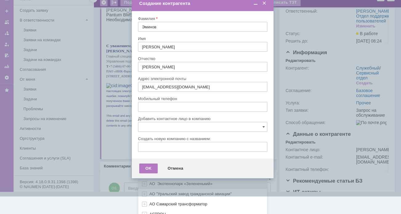
scroll to position [183, 0]
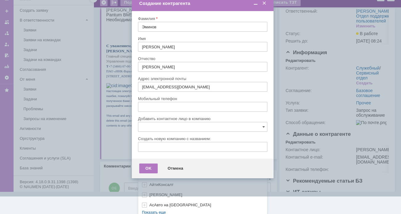
click at [150, 208] on div "[не указано] AVON AXUS Axus Computers DELPHI Xcom _подрядчик Михайловка «ММЦ Пр…" at bounding box center [202, 82] width 129 height 263
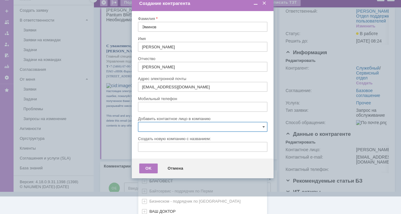
scroll to position [276, 0]
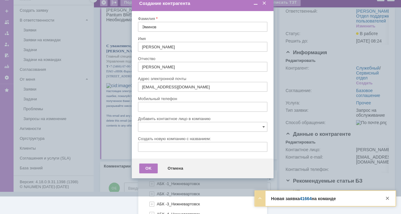
click at [170, 182] on span "АБК -1_Нижневартовск" at bounding box center [178, 184] width 43 height 5
type input "АБК -1_Нижневартовск"
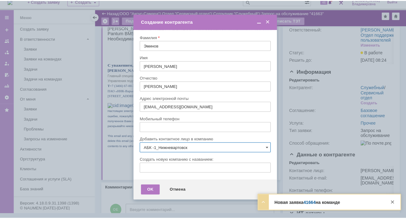
scroll to position [0, 0]
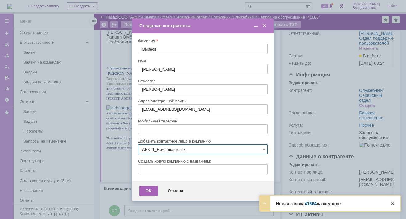
click at [148, 190] on div "OK" at bounding box center [148, 191] width 19 height 10
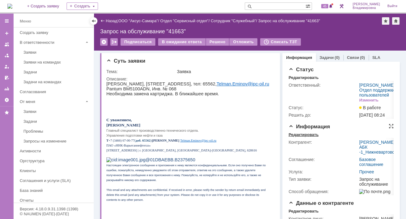
click at [298, 137] on div "Редактировать" at bounding box center [304, 134] width 30 height 5
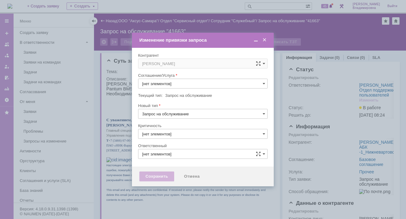
type input "3. Низкая"
type input "[не указано]"
type input "[PERSON_NAME]"
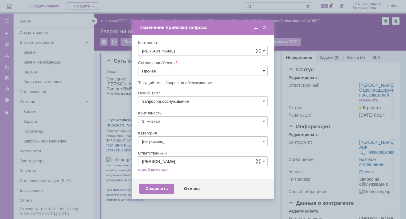
click at [264, 70] on span at bounding box center [264, 70] width 2 height 5
click at [168, 145] on span "ПТ_Замена расходных материалов / ресурсных деталей" at bounding box center [202, 147] width 121 height 5
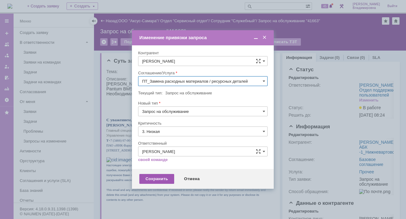
type input "ПТ_Замена расходных материалов / ресурсных деталей"
click at [158, 175] on div "Сохранить" at bounding box center [156, 179] width 35 height 10
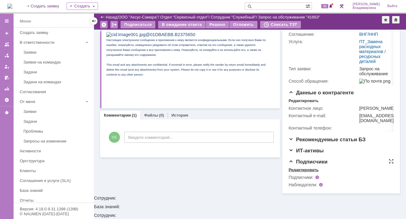
scroll to position [0, 0]
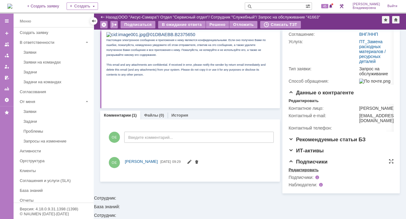
click at [301, 172] on div "Редактировать" at bounding box center [304, 169] width 30 height 5
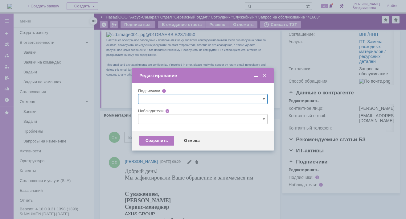
click at [146, 120] on input "text" at bounding box center [203, 119] width 130 height 10
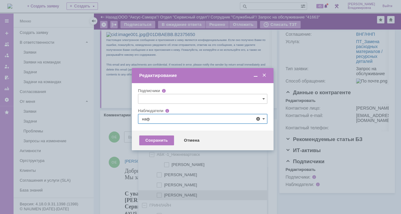
scroll to position [13, 0]
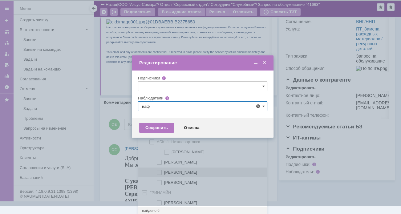
click at [164, 170] on span at bounding box center [164, 171] width 0 height 3
click at [158, 171] on input "Нафикова Евгения" at bounding box center [160, 173] width 4 height 4
type input "Нафикова Евгения"
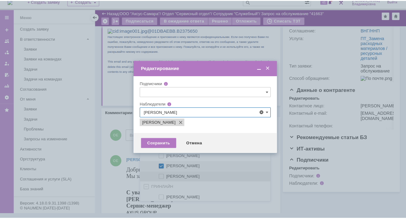
scroll to position [0, 0]
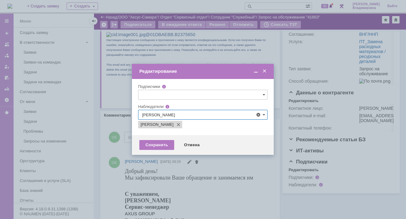
click at [109, 182] on div at bounding box center [203, 109] width 406 height 219
click at [154, 144] on div "Сохранить" at bounding box center [156, 145] width 35 height 10
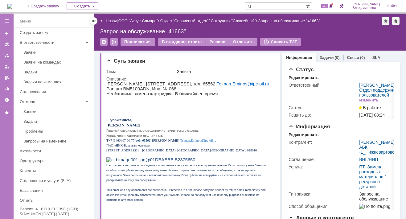
click at [264, 6] on input "text" at bounding box center [275, 5] width 61 height 7
type input "41605"
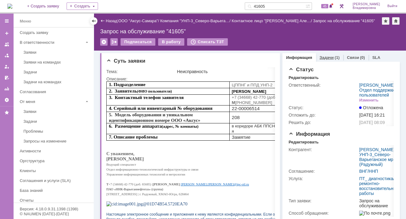
click at [326, 56] on link "Задачи" at bounding box center [327, 57] width 14 height 5
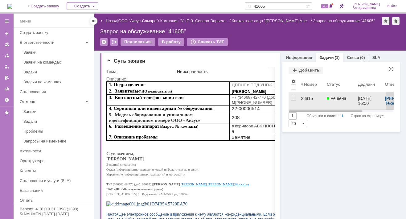
click at [303, 99] on div "28815" at bounding box center [311, 98] width 21 height 5
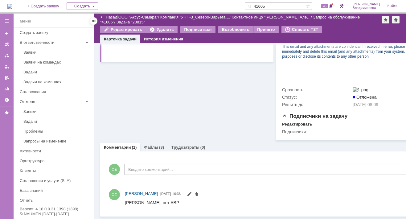
scroll to position [253, 0]
click at [150, 145] on link "Файлы" at bounding box center [151, 147] width 14 height 5
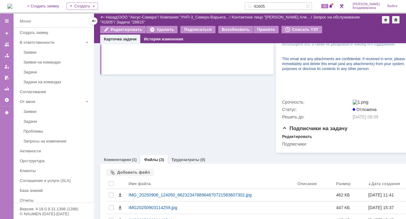
scroll to position [253, 0]
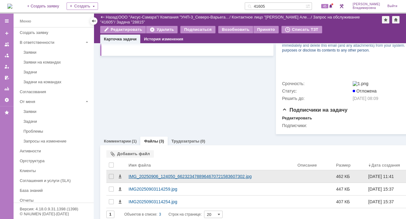
click at [158, 175] on div "IMG_20250906_124050_6623234788964670721583607302.jpg" at bounding box center [210, 176] width 169 height 12
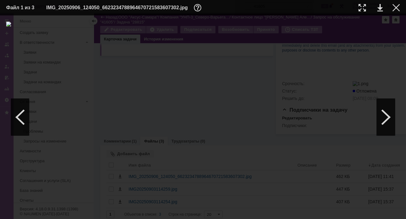
click at [108, 111] on div at bounding box center [203, 117] width 394 height 191
click at [105, 93] on div at bounding box center [203, 117] width 394 height 191
click at [398, 6] on div at bounding box center [396, 7] width 7 height 7
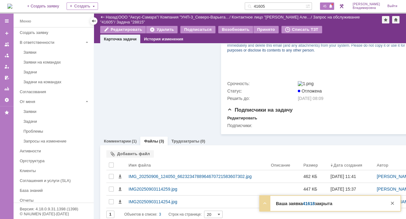
click at [327, 9] on div "45" at bounding box center [327, 5] width 14 height 7
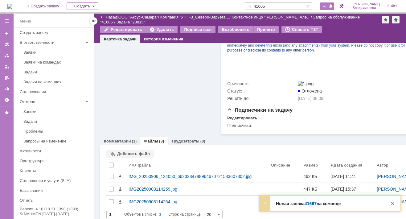
click at [328, 3] on div "45" at bounding box center [327, 5] width 14 height 7
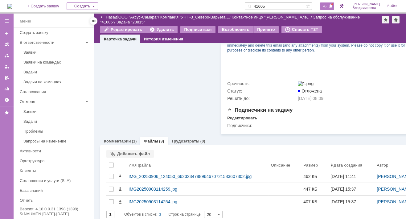
click at [328, 6] on span "45" at bounding box center [324, 6] width 7 height 4
click at [273, 38] on div "Карточка задачи История изменения" at bounding box center [250, 39] width 300 height 9
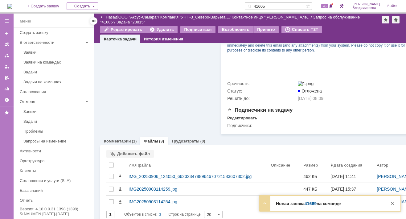
click at [310, 203] on link "41669" at bounding box center [311, 203] width 12 height 5
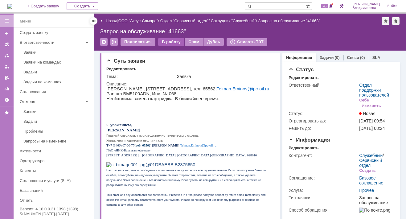
click at [170, 39] on div "В работу" at bounding box center [171, 41] width 26 height 7
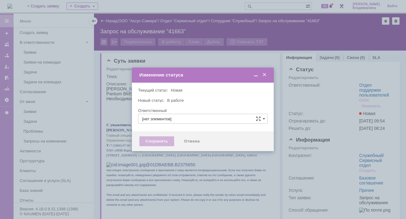
type input "Отдел поддержки пользователей"
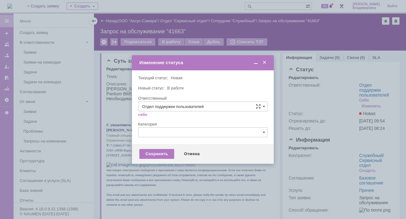
type input "[PERSON_NAME]"
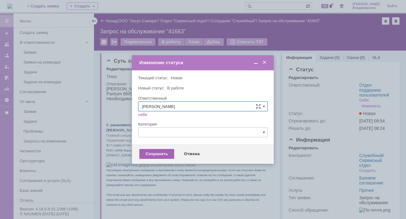
click at [159, 153] on div "Сохранить" at bounding box center [156, 154] width 35 height 10
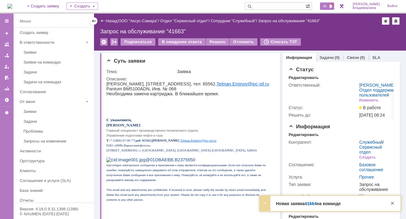
click at [328, 8] on span "46" at bounding box center [324, 6] width 7 height 4
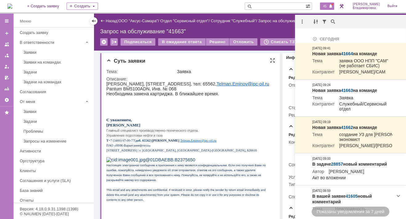
click at [233, 101] on p at bounding box center [188, 98] width 164 height 5
drag, startPoint x: 223, startPoint y: 6, endPoint x: 235, endPoint y: 9, distance: 12.2
click at [223, 6] on div "На домашнюю + Создать заявку Создать 45 [PERSON_NAME]" at bounding box center [203, 7] width 406 height 14
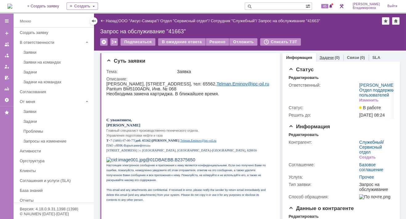
click at [326, 56] on link "Задачи" at bounding box center [327, 57] width 14 height 5
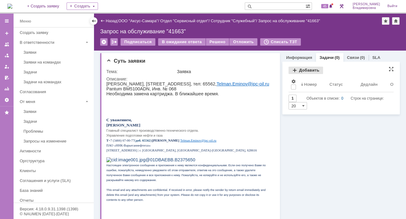
click at [298, 69] on div "Добавить" at bounding box center [306, 70] width 35 height 7
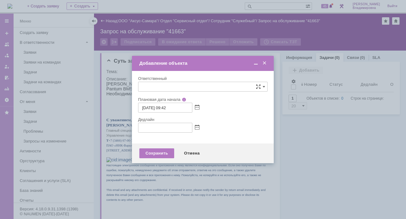
type input "[не указано]"
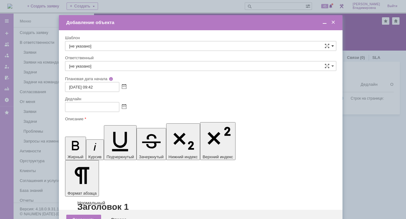
click at [333, 44] on span at bounding box center [332, 45] width 2 height 5
click at [89, 111] on span "ВНГ / ННП - Замена РМ (Инцидент)" at bounding box center [200, 113] width 263 height 5
type input "ВНГ / ННП - Замена РМ (Инцидент)"
type input "[PERSON_NAME]"
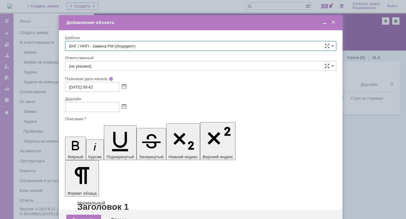
type input "[DATE] 11:42"
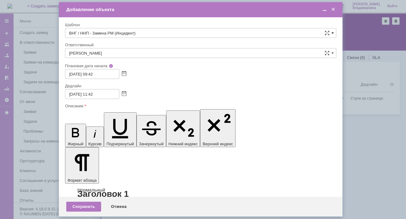
click at [331, 31] on span at bounding box center [332, 33] width 2 height 5
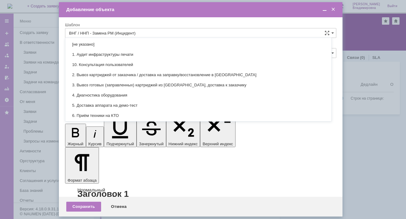
scroll to position [233, 0]
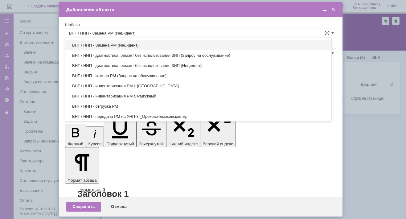
click at [102, 73] on span "ВНГ / ННП - замена РМ (Запрос на обслуживание)" at bounding box center [198, 75] width 259 height 5
type input "ВНГ / ННП - замена РМ (Запрос на обслуживание)"
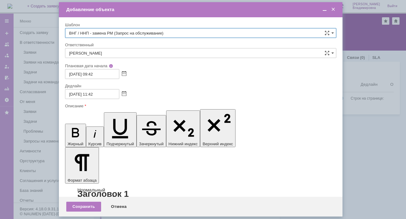
type input "[DATE] 17:42"
type input "ВНГ / ННП - замена РМ (Запрос на обслуживание)"
click at [108, 52] on input "[PERSON_NAME]" at bounding box center [200, 53] width 271 height 10
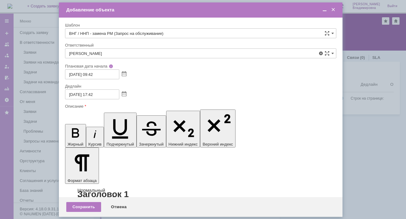
click at [121, 95] on div "[PERSON_NAME]" at bounding box center [200, 98] width 271 height 10
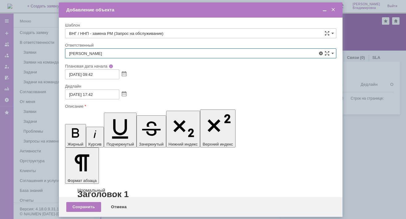
type input "[PERSON_NAME]"
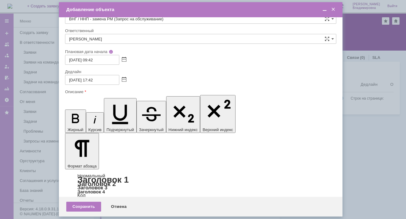
scroll to position [79, 0]
click at [83, 207] on div "Сохранить" at bounding box center [83, 207] width 35 height 10
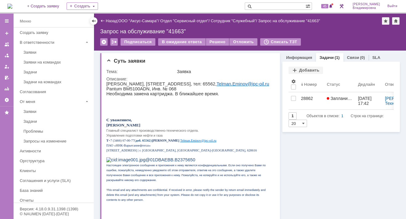
click at [252, 4] on span at bounding box center [248, 5] width 7 height 7
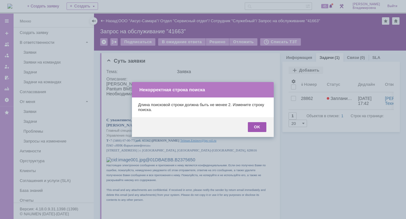
click at [259, 126] on div "OK" at bounding box center [257, 127] width 19 height 10
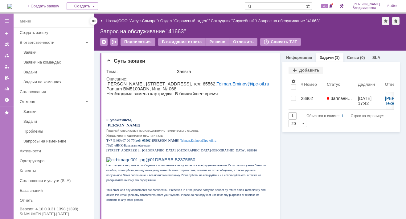
click at [264, 7] on input "text" at bounding box center [275, 5] width 61 height 7
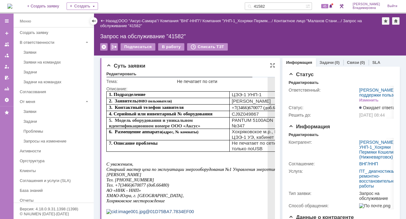
click at [210, 198] on p "ХМАО-Югра, г. [GEOGRAPHIC_DATA]," at bounding box center [202, 195] width 192 height 5
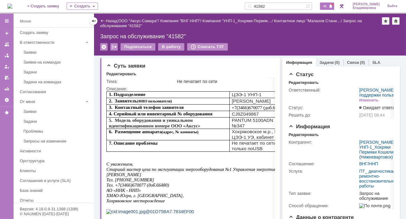
click at [326, 6] on span "46" at bounding box center [324, 6] width 7 height 4
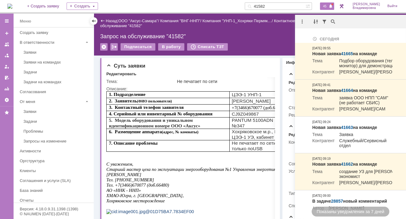
click at [221, 5] on div "На домашнюю + Создать заявку Создать 41582 45 [PERSON_NAME]" at bounding box center [203, 7] width 406 height 14
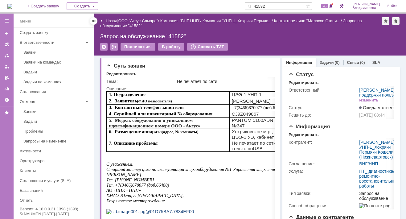
drag, startPoint x: 277, startPoint y: 7, endPoint x: 261, endPoint y: 4, distance: 16.8
click at [261, 4] on div "41582" at bounding box center [275, 5] width 61 height 7
type input "41663"
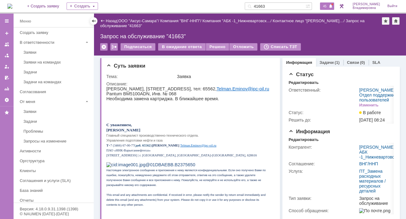
click at [328, 4] on span "45" at bounding box center [324, 6] width 7 height 4
click at [244, 73] on td "Заявка" at bounding box center [225, 76] width 98 height 7
click at [323, 61] on link "Задачи" at bounding box center [327, 62] width 14 height 5
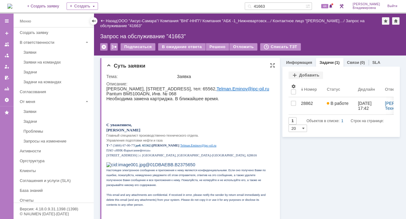
click at [241, 76] on div "Заявка" at bounding box center [224, 76] width 95 height 5
click at [326, 6] on span "44" at bounding box center [324, 6] width 7 height 4
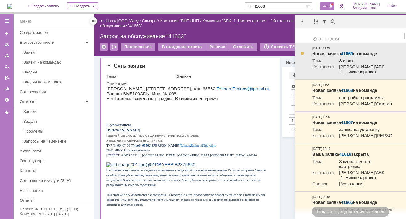
click at [346, 54] on link "41669" at bounding box center [347, 53] width 12 height 5
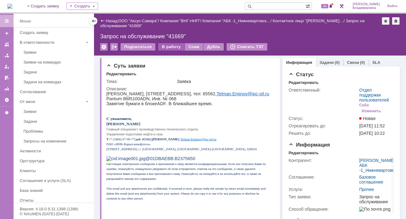
click at [171, 44] on div "В работу" at bounding box center [171, 46] width 26 height 7
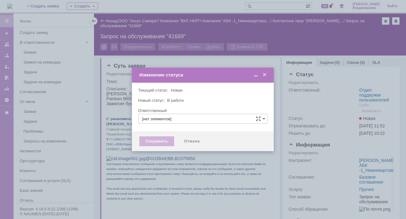
type input "Отдел поддержки пользователей"
type input "[PERSON_NAME]"
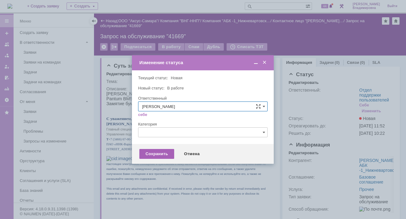
click at [157, 153] on div "Сохранить" at bounding box center [156, 154] width 35 height 10
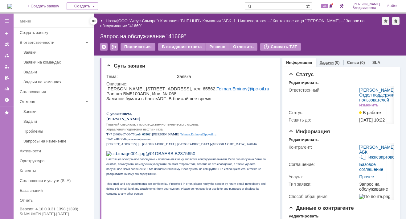
click at [320, 60] on link "Задачи" at bounding box center [327, 62] width 14 height 5
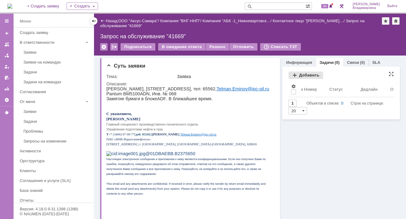
click at [300, 73] on div "Добавить" at bounding box center [306, 75] width 35 height 7
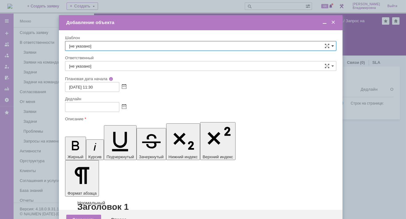
click at [331, 44] on span at bounding box center [332, 45] width 2 height 5
click at [79, 121] on span "ВНГ / ННП - диагностика, ремонт без использования ЗИП (Запрос на обслуживание)" at bounding box center [200, 123] width 263 height 5
type input "ВНГ / ННП - диагностика, ремонт без использования ЗИП (Запрос на обслуживание)"
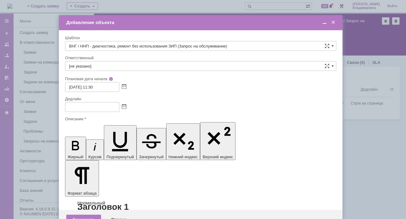
type input "[PERSON_NAME]"
type input "[DATE] 19:30"
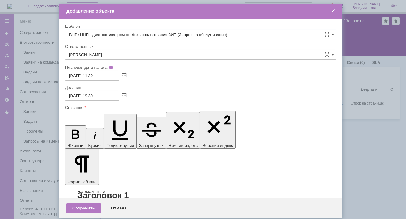
type input "ВНГ / ННП - диагностика, ремонт без использования ЗИП (Запрос на обслуживание)"
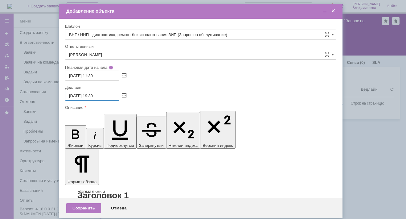
click at [94, 94] on input "[DATE] 19:30" at bounding box center [92, 96] width 54 height 10
type input "[DATE] 17:30"
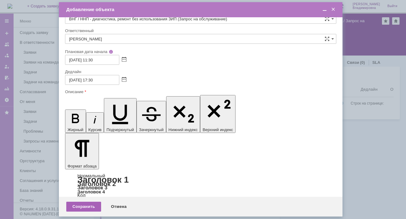
click at [88, 206] on div "Сохранить" at bounding box center [83, 207] width 35 height 10
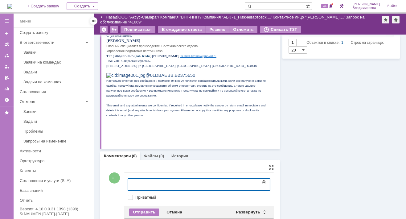
scroll to position [71, 0]
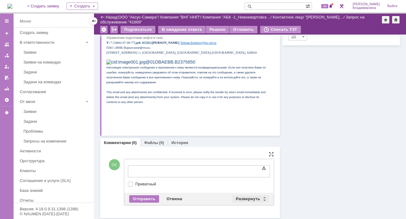
click at [246, 198] on div "Развернуть" at bounding box center [250, 198] width 37 height 7
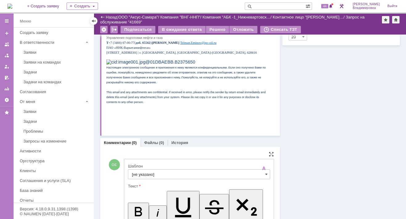
scroll to position [0, 0]
click at [137, 173] on input "[не указано]" at bounding box center [199, 174] width 142 height 10
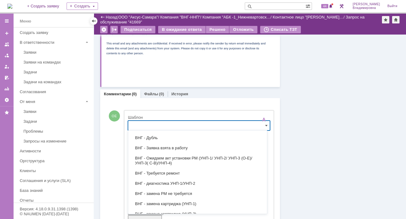
scroll to position [62, 0]
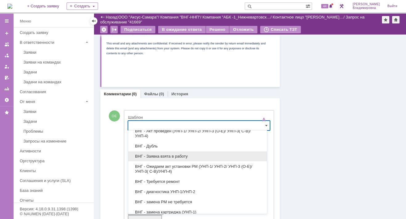
click at [160, 155] on span "ВНГ - Заявка взята в работу" at bounding box center [197, 156] width 131 height 5
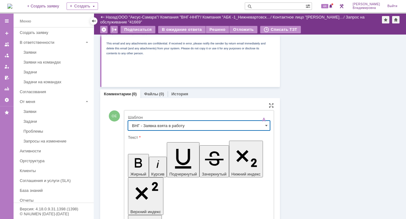
type input "ВНГ - Заявка взята в работу"
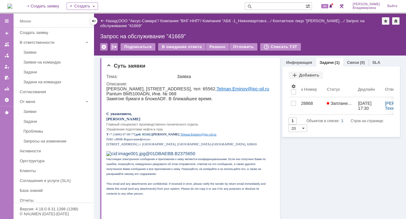
scroll to position [0, 0]
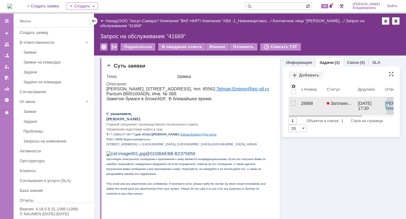
click at [302, 103] on div "28868" at bounding box center [311, 103] width 21 height 5
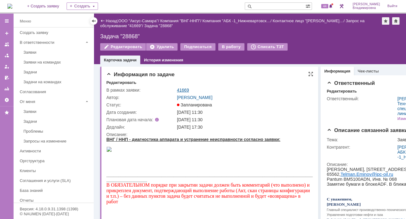
click at [184, 89] on link "41669" at bounding box center [183, 90] width 12 height 5
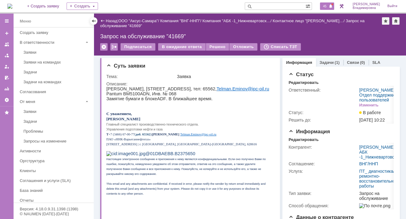
click at [325, 5] on span "45" at bounding box center [324, 6] width 7 height 4
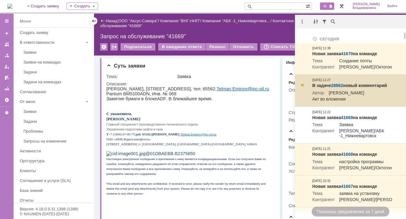
click at [336, 88] on link "28862" at bounding box center [337, 85] width 12 height 5
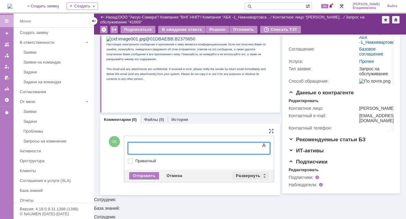
click at [245, 172] on div "Развернуть" at bounding box center [250, 175] width 37 height 7
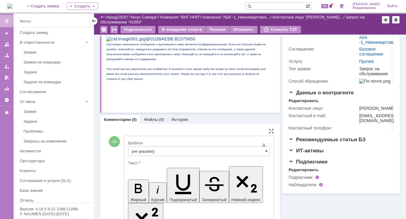
click at [265, 150] on span at bounding box center [266, 151] width 2 height 5
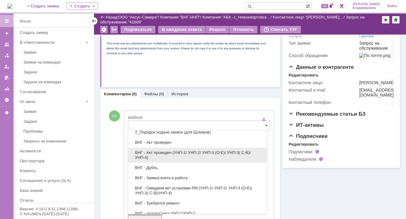
scroll to position [62, 0]
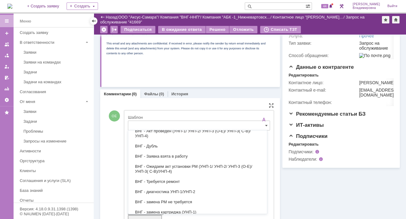
click at [163, 155] on span "ВНГ - Заявка взята в работу" at bounding box center [197, 156] width 131 height 5
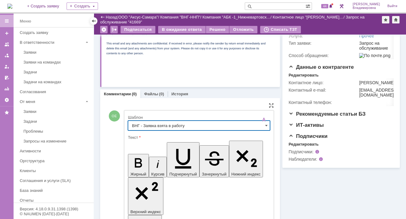
type input "ВНГ - Заявка взята в работу"
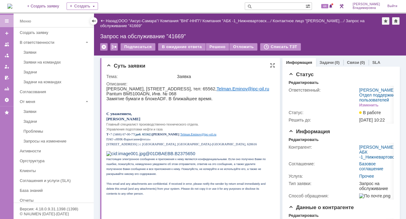
scroll to position [0, 0]
click at [302, 142] on div "Редактировать" at bounding box center [304, 139] width 30 height 5
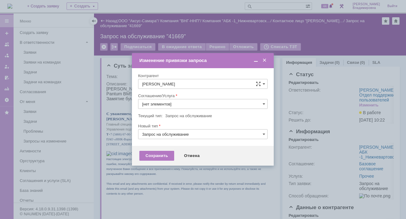
type input "Прочее"
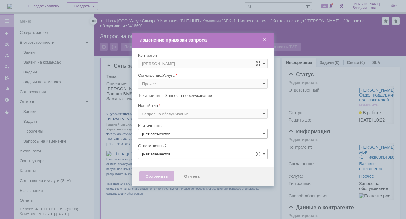
type input "3. Низкая"
type input "[не указано]"
type input "[PERSON_NAME]"
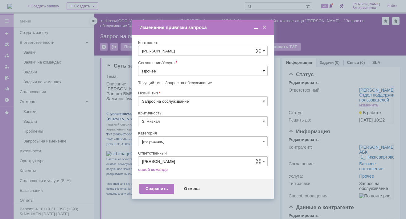
click at [263, 70] on span at bounding box center [264, 70] width 2 height 5
click at [162, 124] on span "ПТ_ диагностика/ ремонтно-восстановительные работы" at bounding box center [202, 126] width 121 height 5
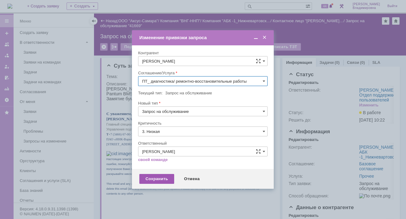
type input "ПТ_ диагностика/ ремонтно-восстановительные работы"
click at [153, 178] on div "Сохранить" at bounding box center [156, 179] width 35 height 10
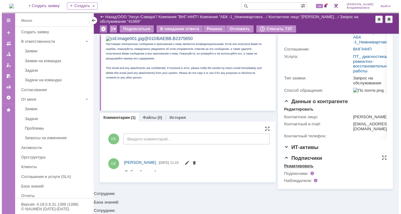
scroll to position [146, 0]
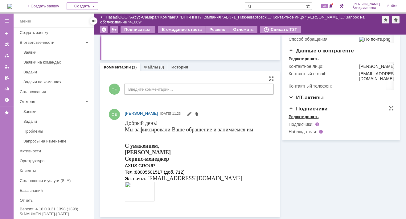
click at [297, 119] on div "Редактировать" at bounding box center [304, 116] width 30 height 5
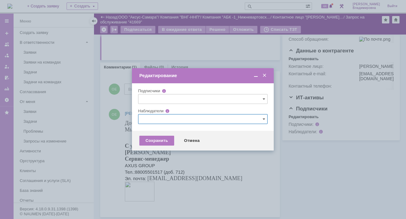
click at [157, 117] on input "text" at bounding box center [203, 119] width 130 height 10
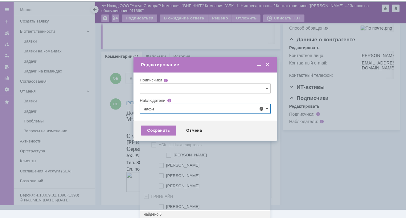
scroll to position [0, 0]
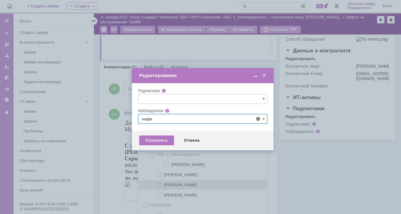
click at [164, 183] on span at bounding box center [164, 184] width 0 height 3
click at [160, 183] on input "[PERSON_NAME]" at bounding box center [160, 185] width 4 height 4
type input "[PERSON_NAME]"
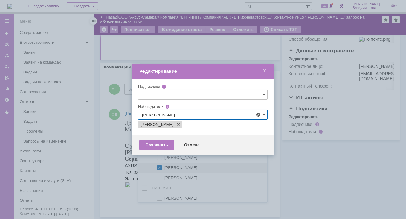
click at [114, 165] on div at bounding box center [203, 109] width 406 height 219
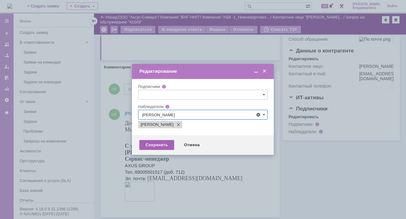
click at [153, 144] on div "Сохранить" at bounding box center [156, 145] width 35 height 10
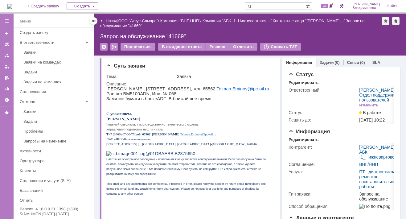
click at [263, 5] on input "text" at bounding box center [275, 5] width 61 height 7
type input "41663"
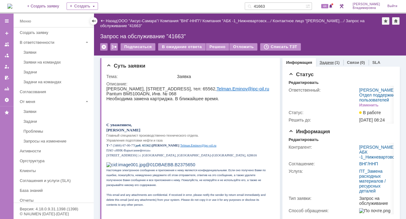
click at [325, 61] on link "Задачи" at bounding box center [327, 62] width 14 height 5
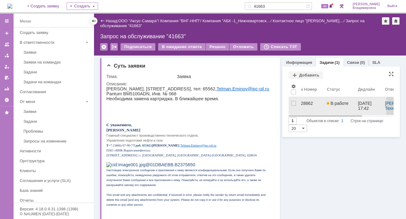
click at [303, 103] on div "28862" at bounding box center [311, 103] width 21 height 5
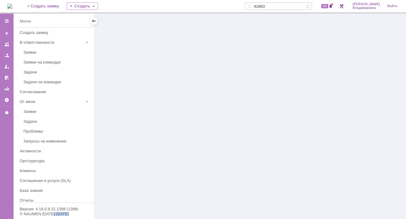
click at [303, 103] on div at bounding box center [250, 116] width 312 height 205
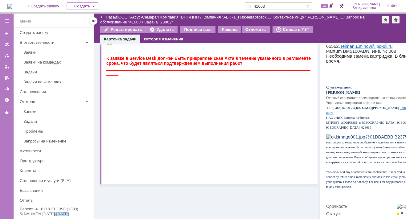
scroll to position [218, 0]
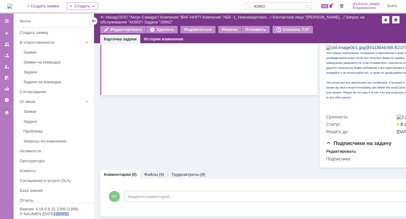
click at [119, 172] on link "Комментарии" at bounding box center [117, 174] width 27 height 5
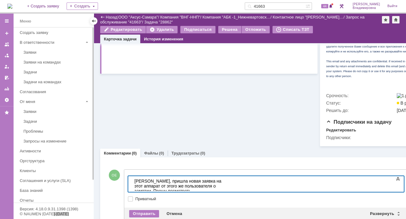
scroll to position [26, 0]
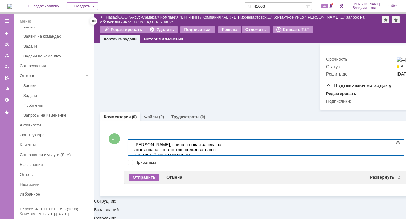
click at [152, 181] on div "Отправить" at bounding box center [144, 177] width 30 height 7
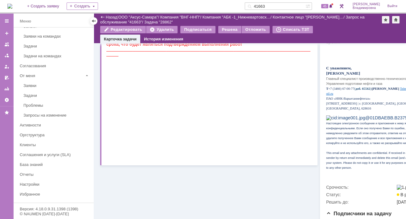
scroll to position [0, 0]
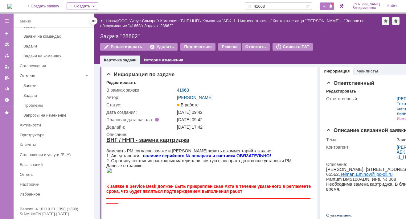
click at [327, 4] on span "45" at bounding box center [324, 6] width 7 height 4
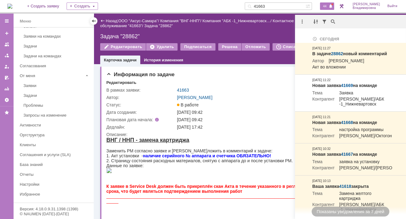
click at [244, 3] on div "На домашнюю + Создать заявку Создать 41663 44 [PERSON_NAME]" at bounding box center [203, 7] width 406 height 14
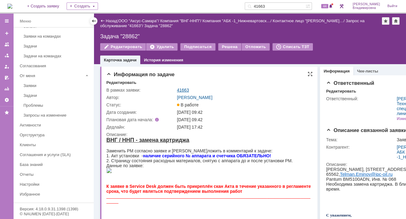
click at [183, 89] on link "41663" at bounding box center [183, 90] width 12 height 5
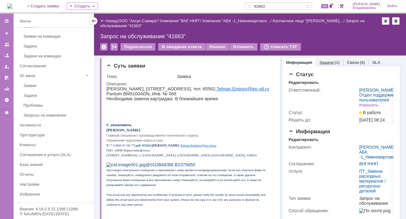
click at [320, 62] on link "Задачи" at bounding box center [327, 62] width 14 height 5
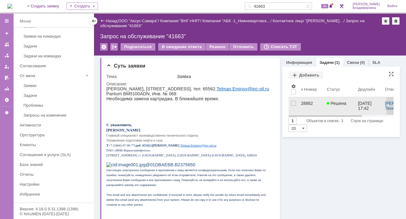
click at [301, 103] on div "28862" at bounding box center [311, 103] width 21 height 5
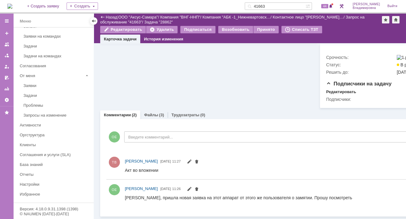
scroll to position [276, 0]
click at [150, 113] on link "Файлы" at bounding box center [151, 115] width 14 height 5
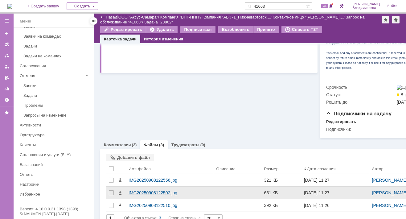
scroll to position [257, 0]
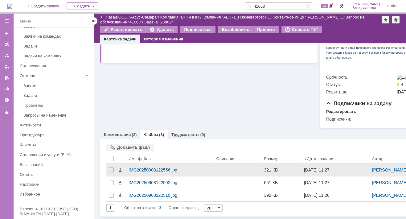
click at [145, 167] on div "IMG20250908122556.jpg" at bounding box center [170, 169] width 83 height 5
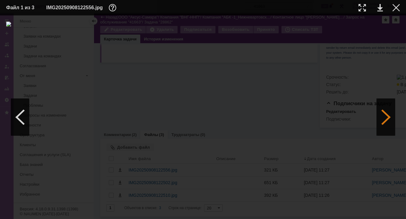
click at [388, 118] on div at bounding box center [386, 117] width 19 height 37
click at [387, 117] on div at bounding box center [386, 117] width 19 height 37
click at [310, 8] on td "IMG20250908122556.jpg" at bounding box center [197, 7] width 303 height 9
click at [384, 116] on div at bounding box center [386, 117] width 19 height 37
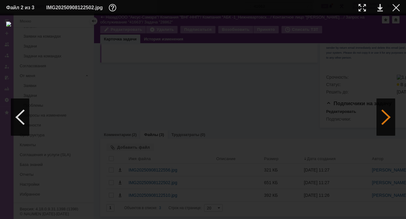
click at [384, 116] on div at bounding box center [386, 117] width 19 height 37
click at [24, 117] on div at bounding box center [20, 117] width 19 height 37
click at [18, 115] on div at bounding box center [20, 117] width 19 height 37
click at [386, 116] on div at bounding box center [386, 117] width 19 height 37
click at [232, 7] on td "IMG20250908122502.jpg" at bounding box center [197, 7] width 303 height 9
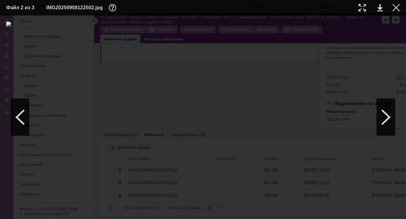
click at [315, 64] on div at bounding box center [203, 117] width 394 height 191
click at [387, 116] on div at bounding box center [386, 117] width 19 height 37
click at [396, 6] on div at bounding box center [396, 7] width 7 height 7
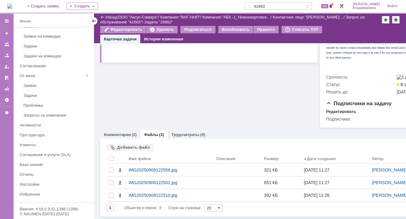
click at [273, 7] on input "41663" at bounding box center [275, 5] width 61 height 7
click at [275, 6] on input "41663" at bounding box center [275, 5] width 61 height 7
click at [275, 4] on input "41663" at bounding box center [275, 5] width 61 height 7
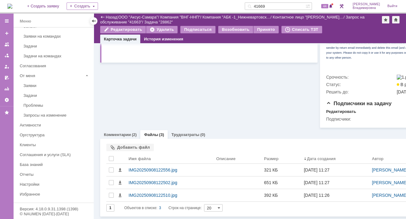
type input "41669"
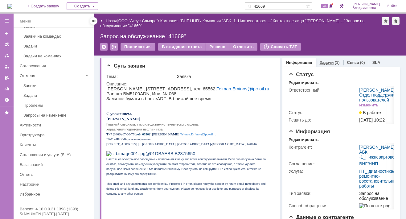
click at [324, 61] on link "Задачи" at bounding box center [327, 62] width 14 height 5
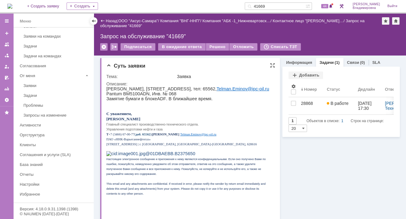
click at [233, 131] on p "Управления подготовки нефти и газа" at bounding box center [188, 128] width 164 height 5
click at [331, 3] on div "46" at bounding box center [327, 5] width 14 height 7
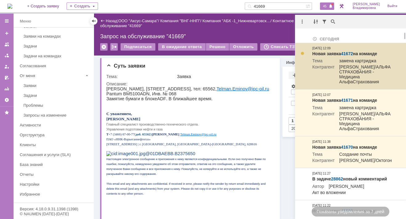
click at [346, 52] on link "41672" at bounding box center [347, 53] width 12 height 5
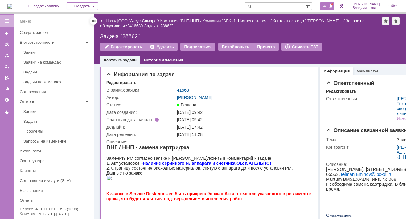
drag, startPoint x: 328, startPoint y: 4, endPoint x: 328, endPoint y: 7, distance: 3.4
click at [328, 4] on span "44" at bounding box center [324, 6] width 7 height 4
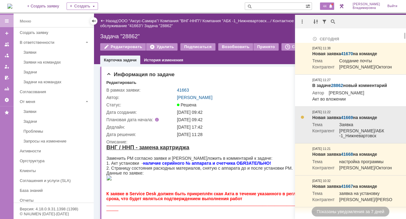
click at [348, 120] on link "41669" at bounding box center [347, 117] width 12 height 5
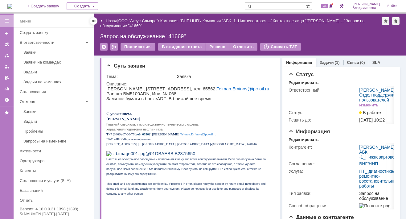
click at [267, 5] on input "text" at bounding box center [275, 5] width 61 height 7
click at [322, 62] on link "Задачи" at bounding box center [327, 62] width 14 height 5
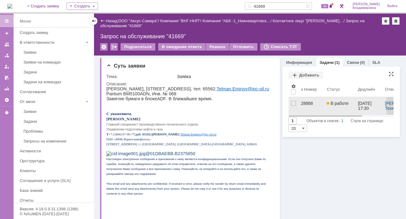
click at [301, 102] on div "28868" at bounding box center [311, 103] width 21 height 5
click at [301, 102] on div "Назад | ООО "Аксус-Самара" / Компания "ВНГ-ННП" / Компания "АБК -1_Нижневартовс…" at bounding box center [250, 116] width 312 height 205
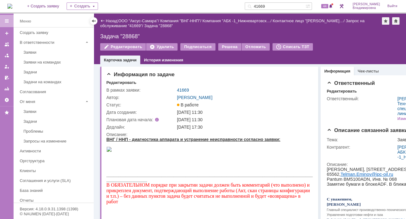
click at [210, 3] on div "На домашнюю + Создать заявку Создать 41669 44 [PERSON_NAME]" at bounding box center [203, 7] width 406 height 14
click at [276, 6] on input "41669" at bounding box center [275, 5] width 61 height 7
type input "41663"
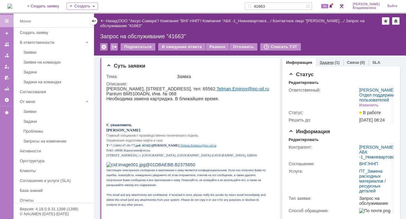
click at [320, 63] on link "Задачи" at bounding box center [327, 62] width 14 height 5
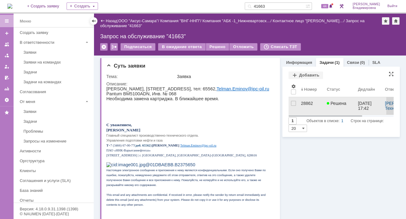
click at [305, 103] on div "28862" at bounding box center [311, 103] width 21 height 5
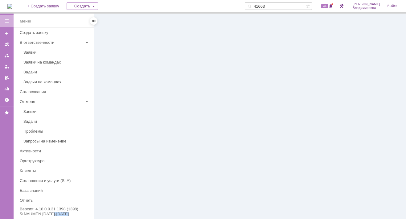
click at [305, 103] on div at bounding box center [250, 116] width 312 height 205
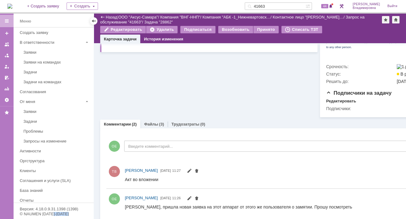
scroll to position [276, 0]
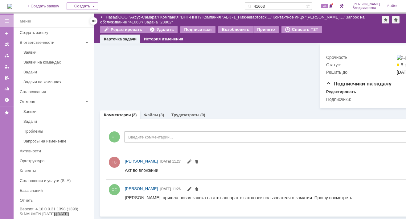
click at [137, 170] on div "Акт во вложении" at bounding box center [141, 169] width 33 height 5
click at [151, 113] on link "Файлы" at bounding box center [151, 115] width 14 height 5
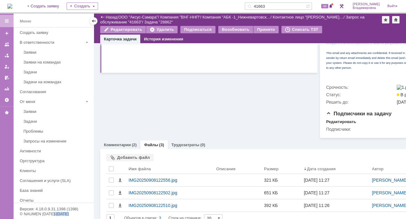
scroll to position [257, 0]
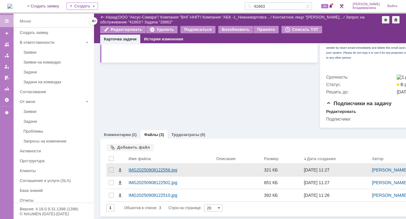
click at [135, 167] on div "IMG20250908122556.jpg" at bounding box center [170, 169] width 83 height 5
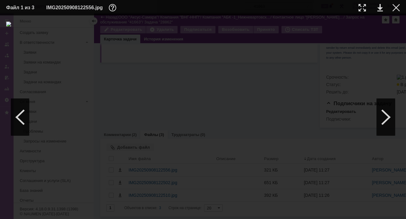
click at [333, 37] on div at bounding box center [203, 117] width 394 height 191
click at [397, 8] on div at bounding box center [396, 7] width 7 height 7
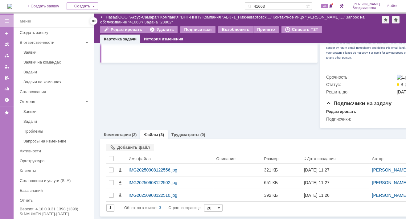
click at [121, 132] on link "Комментарии" at bounding box center [117, 134] width 27 height 5
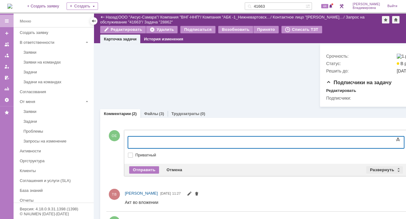
click at [390, 174] on div "Развернуть" at bounding box center [384, 169] width 37 height 7
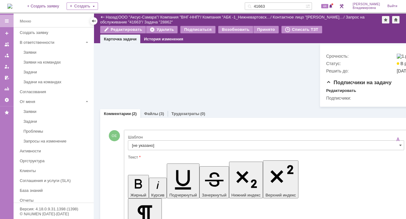
click at [147, 140] on div "Шаблон" at bounding box center [266, 137] width 276 height 6
click at [147, 150] on input "[не указано]" at bounding box center [266, 145] width 276 height 10
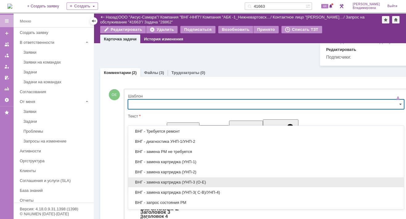
scroll to position [154, 0]
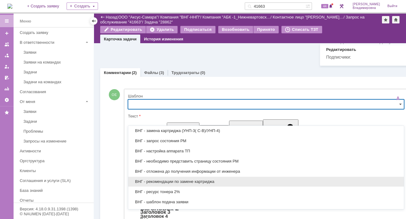
click at [163, 181] on span "ВНГ - рекомендации по замене картриджа" at bounding box center [266, 181] width 268 height 5
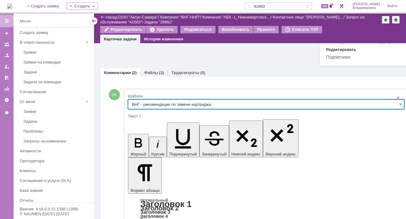
scroll to position [298, 2]
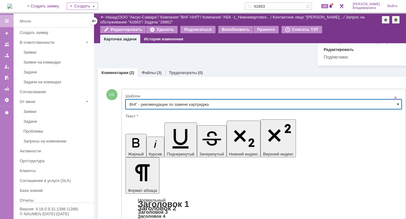
click at [397, 107] on span at bounding box center [398, 104] width 2 height 5
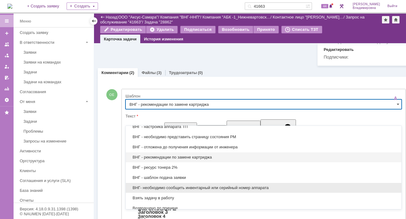
scroll to position [209, 0]
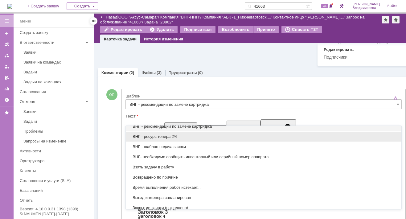
click at [165, 135] on span "ВНГ - ресурс тонера 2%" at bounding box center [264, 136] width 268 height 5
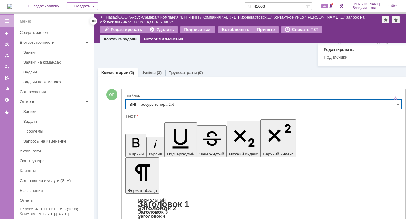
scroll to position [298, 2]
click at [397, 109] on input "ВНГ - ресурс тонера 2%" at bounding box center [263, 104] width 276 height 10
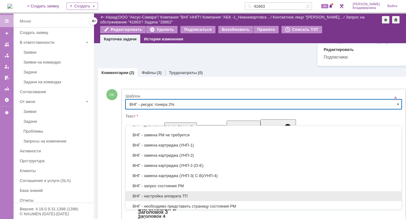
scroll to position [89, 0]
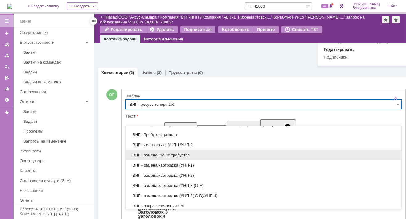
click at [157, 153] on span "ВНГ - замена РМ не требуется" at bounding box center [264, 155] width 268 height 5
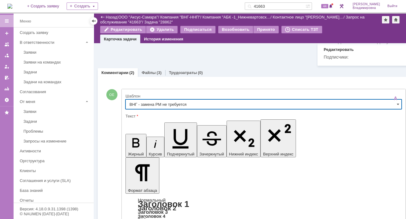
scroll to position [298, 2]
type input "ВНГ - замена РМ не требуется"
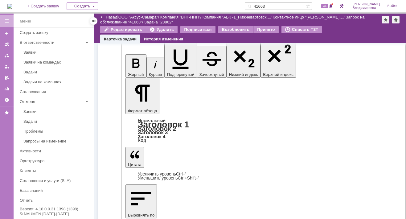
scroll to position [422, 2]
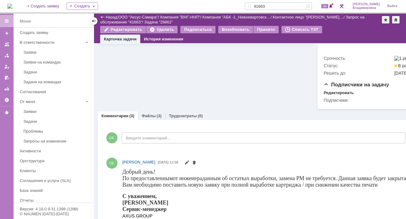
scroll to position [0, 0]
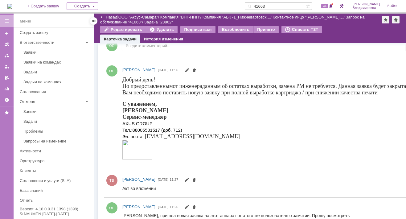
click at [378, 93] on div "Вам необходимо поставить новую заявку при полной выработке картриджа / при сниж…" at bounding box center [264, 92] width 285 height 6
click at [378, 95] on div "Вам необходимо поставить новую заявку при полной выработке картриджа / при сниж…" at bounding box center [264, 92] width 285 height 6
click at [378, 93] on div "Вам необходимо поставить новую заявку при полной выработке картриджа / при сниж…" at bounding box center [264, 92] width 285 height 6
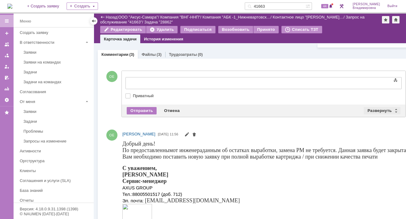
click at [382, 114] on div "Развернуть" at bounding box center [382, 110] width 37 height 7
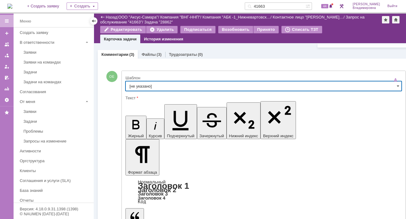
click at [136, 91] on input "[не указано]" at bounding box center [263, 86] width 276 height 10
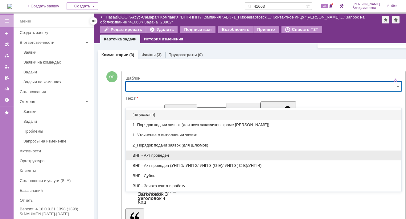
click at [152, 153] on span "ВНГ - Акт проведен" at bounding box center [264, 155] width 268 height 5
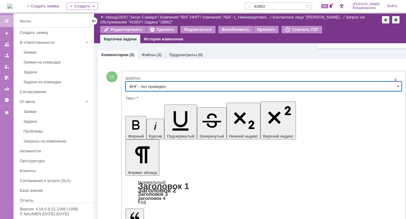
type input "ВНГ - Акт проведен"
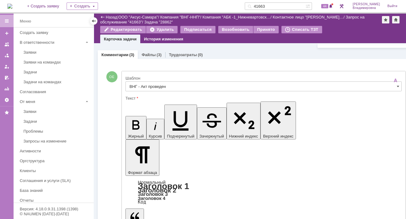
drag, startPoint x: 132, startPoint y: 1782, endPoint x: 261, endPoint y: 1781, distance: 128.9
drag, startPoint x: 132, startPoint y: 1774, endPoint x: 263, endPoint y: 1780, distance: 130.6
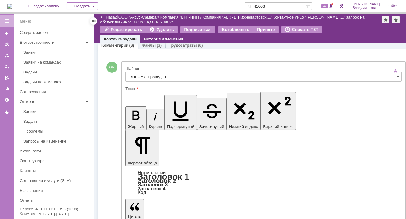
scroll to position [285, 2]
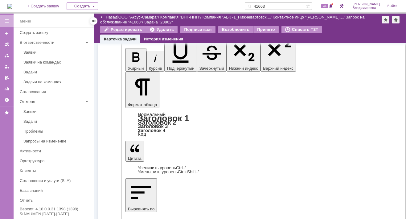
scroll to position [409, 2]
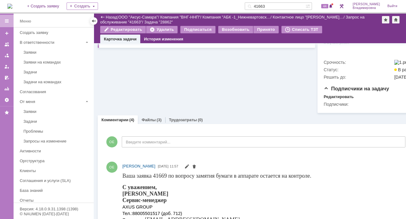
scroll to position [339, 2]
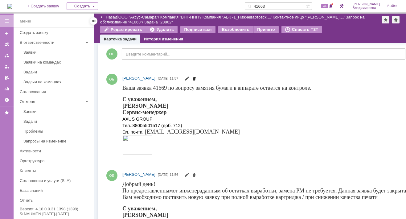
click at [197, 82] on span at bounding box center [194, 79] width 5 height 5
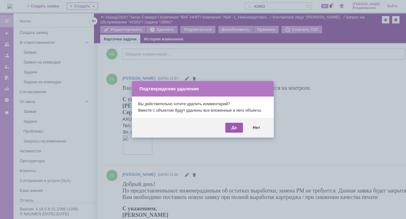
click at [232, 126] on div "Да" at bounding box center [234, 128] width 18 height 10
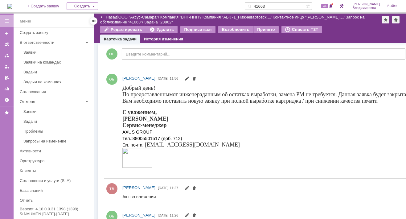
scroll to position [0, 0]
click at [197, 82] on span at bounding box center [194, 79] width 5 height 5
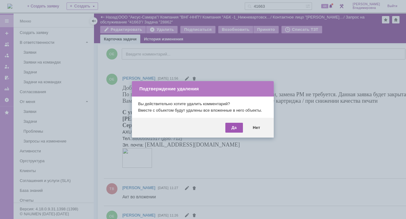
click at [230, 130] on div "Да" at bounding box center [234, 128] width 18 height 10
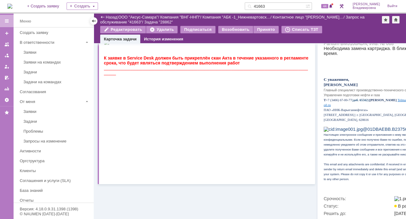
scroll to position [0, 2]
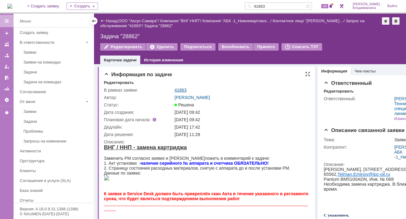
click at [180, 88] on link "41663" at bounding box center [181, 90] width 12 height 5
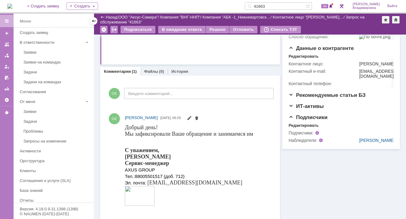
scroll to position [154, 0]
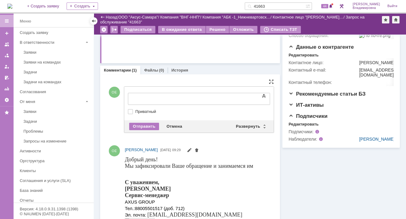
drag, startPoint x: 131, startPoint y: 89, endPoint x: 35, endPoint y: 0, distance: 130.9
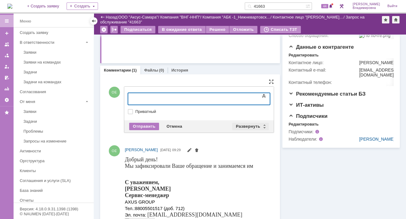
click at [248, 127] on div "Развернуть" at bounding box center [250, 126] width 37 height 7
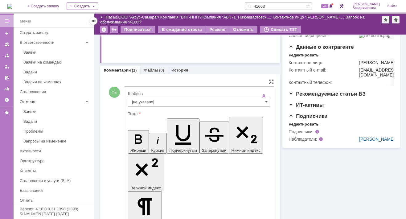
click at [145, 98] on input "[не указано]" at bounding box center [199, 102] width 142 height 10
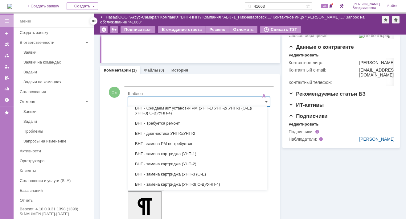
scroll to position [105, 0]
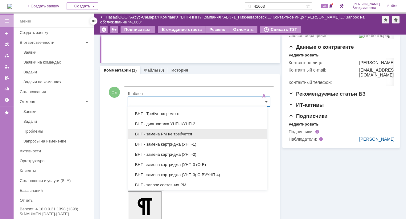
click at [159, 133] on span "ВНГ - замена РМ не требуется" at bounding box center [197, 134] width 131 height 5
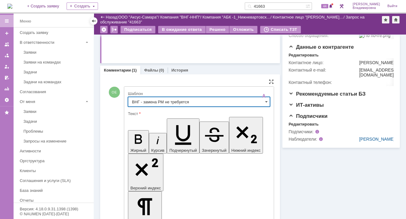
type input "ВНГ - замена РМ не требуется"
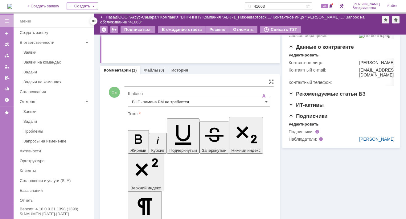
drag, startPoint x: 135, startPoint y: 1408, endPoint x: 171, endPoint y: 1424, distance: 39.4
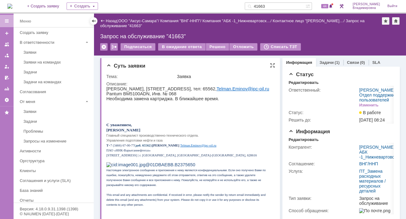
scroll to position [0, 0]
click at [217, 45] on div "Решено" at bounding box center [217, 46] width 23 height 7
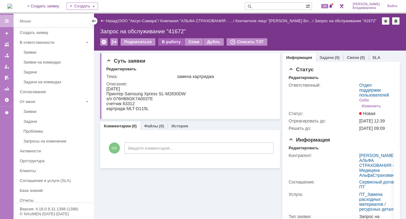
click at [167, 42] on div "В работу" at bounding box center [171, 41] width 26 height 7
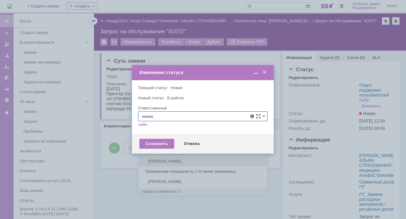
click at [164, 159] on span "[PERSON_NAME]" at bounding box center [202, 161] width 121 height 5
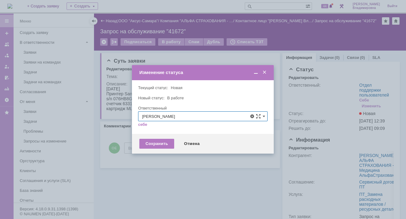
type input "[PERSON_NAME]"
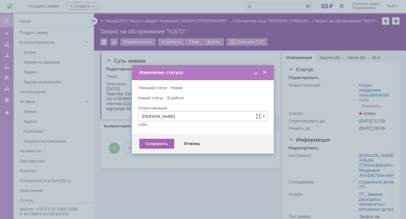
click at [160, 144] on div "Сохранить" at bounding box center [156, 144] width 35 height 10
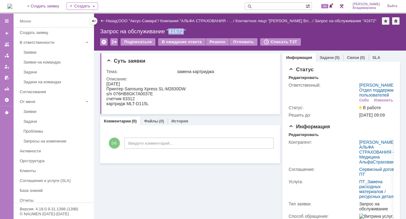
drag, startPoint x: 169, startPoint y: 30, endPoint x: 183, endPoint y: 31, distance: 14.5
click at [183, 31] on div "Запрос на обслуживание "41672"" at bounding box center [250, 31] width 300 height 6
copy div "41672"
click at [328, 6] on span "44" at bounding box center [324, 6] width 7 height 4
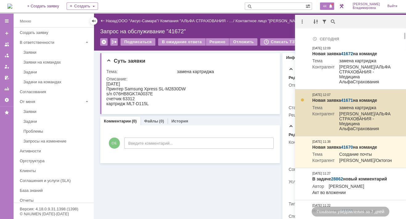
click at [349, 103] on link "41671" at bounding box center [347, 100] width 12 height 5
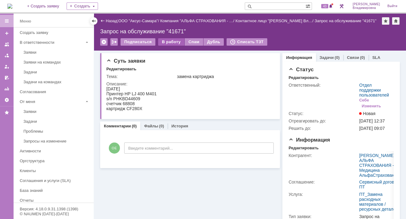
click at [169, 43] on div "В работу" at bounding box center [171, 41] width 26 height 7
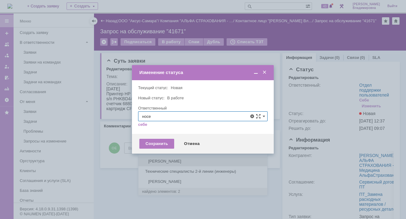
click at [158, 159] on span "[PERSON_NAME]" at bounding box center [202, 161] width 121 height 5
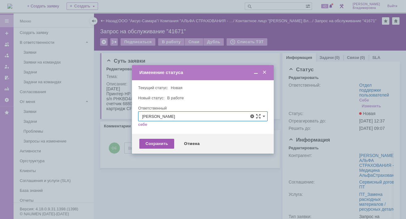
type input "[PERSON_NAME]"
click at [159, 143] on div "Сохранить" at bounding box center [156, 144] width 35 height 10
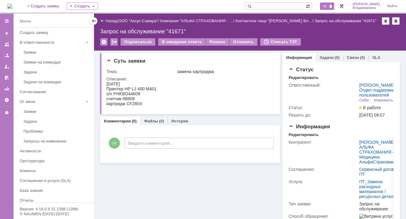
click at [328, 6] on span "43" at bounding box center [324, 6] width 7 height 4
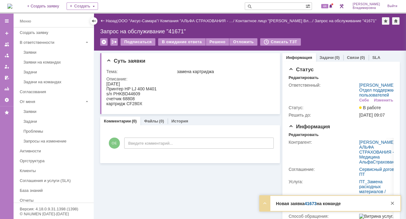
click at [313, 205] on link "41673" at bounding box center [311, 203] width 12 height 5
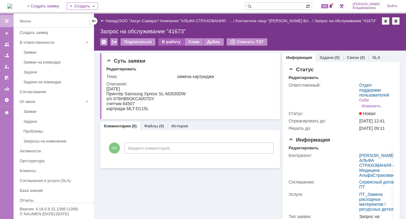
click at [167, 40] on div "В работу" at bounding box center [171, 41] width 26 height 7
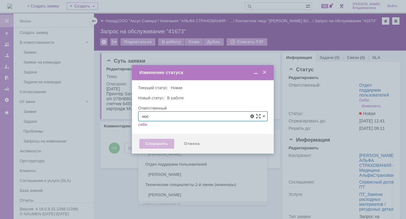
scroll to position [40, 0]
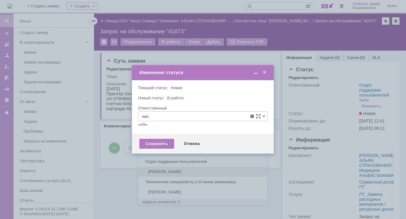
click at [167, 170] on span "[PERSON_NAME]" at bounding box center [202, 171] width 121 height 5
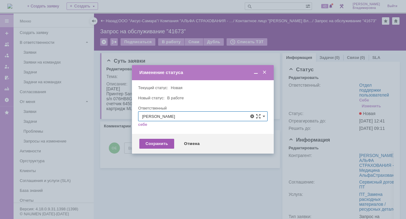
type input "[PERSON_NAME]"
click at [156, 144] on div "Сохранить" at bounding box center [156, 144] width 35 height 10
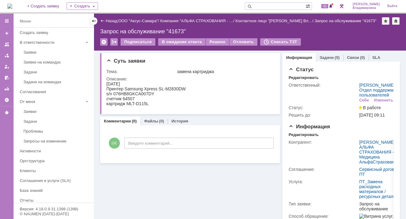
scroll to position [0, 0]
click at [328, 6] on span "43" at bounding box center [324, 6] width 7 height 4
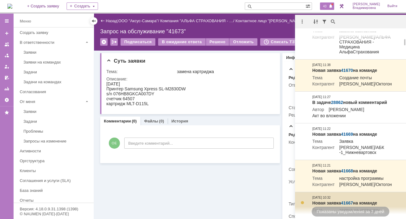
scroll to position [185, 0]
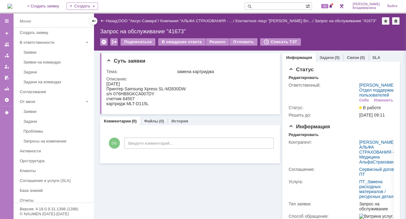
click at [265, 188] on div "Суть заявки Тема: замена картриджа Описание: Комментарии (0) Файлы (0) История …" at bounding box center [190, 195] width 180 height 288
click at [328, 7] on span "43" at bounding box center [324, 6] width 7 height 4
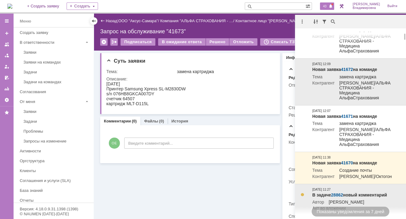
scroll to position [0, 0]
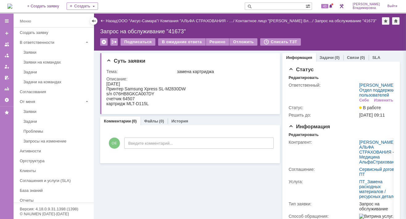
click at [250, 185] on div "Суть заявки Тема: замена картриджа Описание: Комментарии (0) Файлы (0) История …" at bounding box center [190, 195] width 180 height 288
drag, startPoint x: 223, startPoint y: 190, endPoint x: 230, endPoint y: 195, distance: 9.0
click at [223, 190] on div "Суть заявки Тема: замена картриджа Описание: Комментарии (0) Файлы (0) История …" at bounding box center [190, 195] width 180 height 288
click at [328, 5] on span "43" at bounding box center [324, 6] width 7 height 4
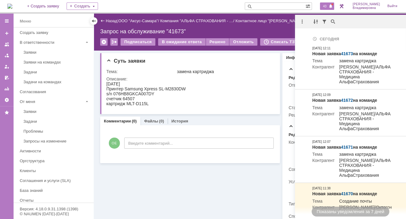
click at [282, 191] on div "Статус Редактировать Ответственный: [PERSON_NAME] / Отдел поддержки пользовател…" at bounding box center [340, 200] width 117 height 277
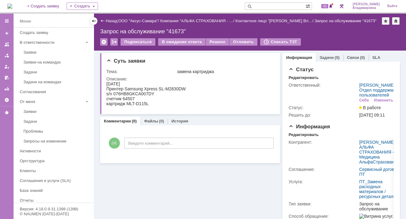
click at [243, 183] on div "Суть заявки Тема: замена картриджа Описание: Комментарии (0) Файлы (0) История …" at bounding box center [190, 195] width 180 height 288
click at [328, 6] on span "43" at bounding box center [324, 6] width 7 height 4
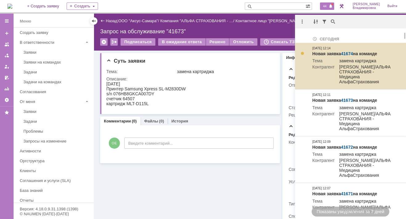
click at [351, 49] on td "Новая заявка 41674 на команде Тема замена картриджа [PERSON_NAME]/АЛЬФА СТРАХОВ…" at bounding box center [352, 66] width 85 height 47
click at [348, 53] on link "41674" at bounding box center [347, 53] width 12 height 5
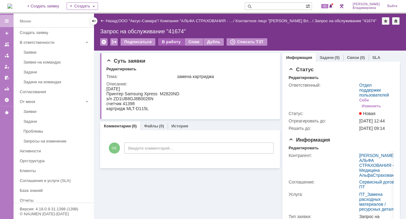
click at [171, 43] on div "В работу" at bounding box center [171, 41] width 26 height 7
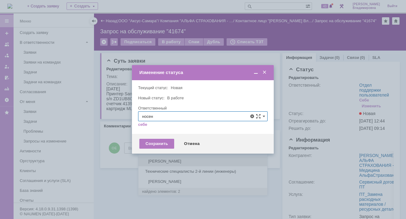
click at [162, 161] on span "[PERSON_NAME]" at bounding box center [202, 161] width 121 height 5
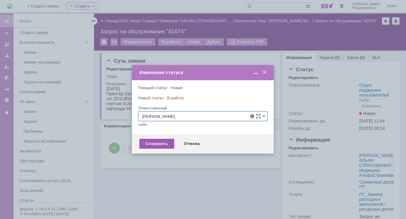
type input "[PERSON_NAME]"
click at [156, 143] on div "Сохранить" at bounding box center [156, 144] width 35 height 10
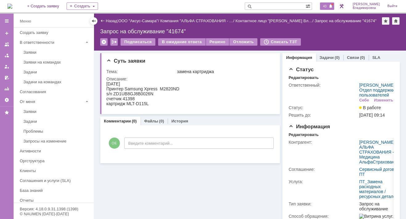
click at [328, 7] on span "43" at bounding box center [324, 6] width 7 height 4
click at [226, 188] on div "Суть заявки Тема: замена картриджа Описание: Комментарии (0) Файлы (0) История …" at bounding box center [190, 195] width 180 height 288
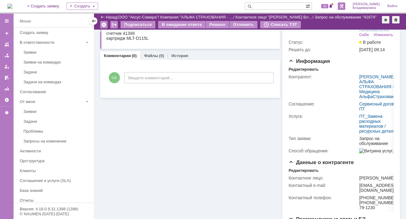
scroll to position [11, 0]
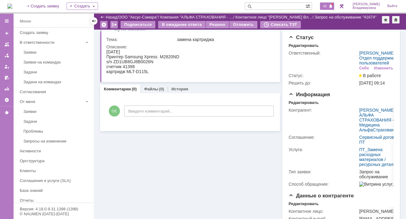
click at [333, 7] on span at bounding box center [331, 6] width 4 height 5
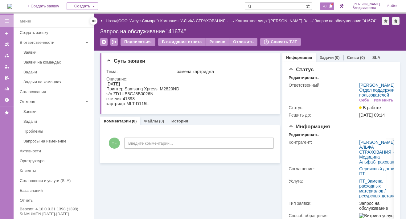
click at [328, 6] on span "43" at bounding box center [324, 6] width 7 height 4
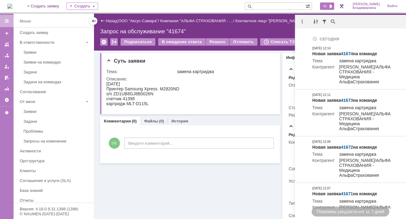
click at [328, 4] on span "43" at bounding box center [324, 6] width 7 height 4
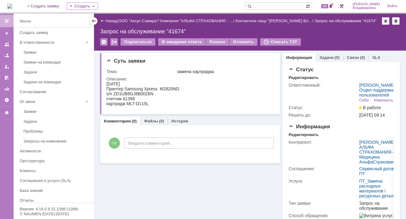
click at [231, 190] on div "Суть заявки Тема: замена картриджа Описание: Комментарии (0) Файлы (0) История …" at bounding box center [190, 194] width 180 height 287
click at [138, 184] on div "Суть заявки Тема: замена картриджа Описание: Комментарии (0) Файлы (0) История …" at bounding box center [190, 194] width 180 height 287
click at [328, 4] on span "43" at bounding box center [324, 6] width 7 height 4
click at [223, 181] on div "Суть заявки Тема: замена картриджа Описание: Комментарии (0) Файлы (0) История …" at bounding box center [190, 194] width 180 height 287
click at [328, 6] on span "43" at bounding box center [324, 6] width 7 height 4
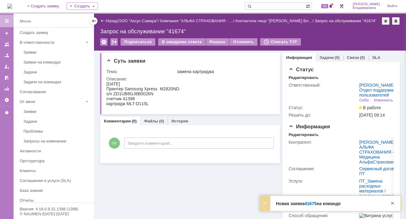
click at [290, 204] on strong "Новая заявка 41675 на команде" at bounding box center [308, 203] width 65 height 5
click at [328, 4] on span "43" at bounding box center [324, 6] width 7 height 4
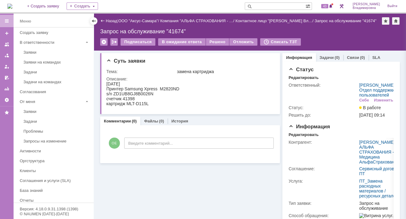
click at [204, 192] on div "Суть заявки Тема: замена картриджа Описание: Комментарии (0) Файлы (0) История …" at bounding box center [190, 194] width 180 height 287
click at [310, 104] on td "Ответственный:" at bounding box center [323, 92] width 69 height 23
click at [328, 7] on span "43" at bounding box center [324, 6] width 7 height 4
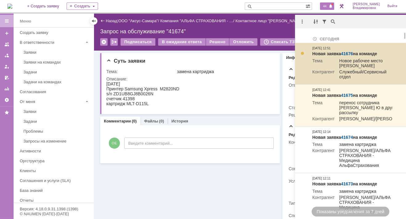
click at [351, 51] on link "41676" at bounding box center [347, 53] width 12 height 5
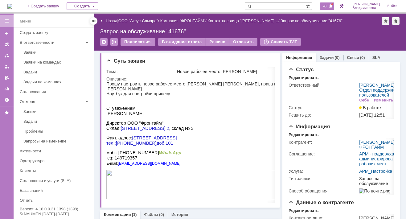
click at [328, 6] on span "43" at bounding box center [324, 6] width 7 height 4
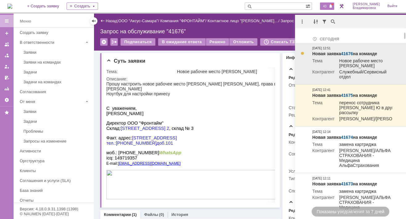
click at [348, 51] on link "41676" at bounding box center [347, 53] width 12 height 5
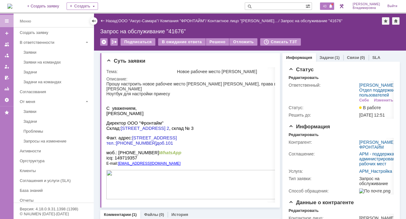
click at [327, 6] on span "43" at bounding box center [324, 6] width 7 height 4
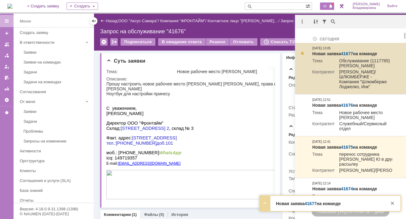
click at [347, 52] on link "41677" at bounding box center [347, 53] width 12 height 5
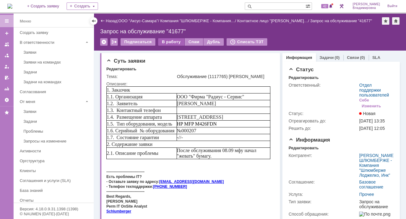
click at [168, 40] on div "В работу" at bounding box center [171, 41] width 26 height 7
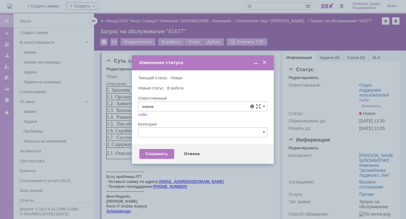
click at [163, 152] on span "[PERSON_NAME]" at bounding box center [202, 151] width 121 height 5
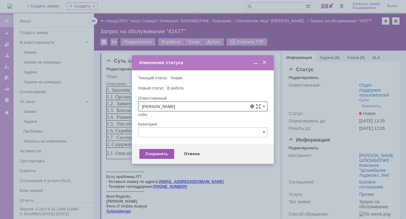
type input "[PERSON_NAME]"
click at [155, 154] on div "Сохранить" at bounding box center [156, 154] width 35 height 10
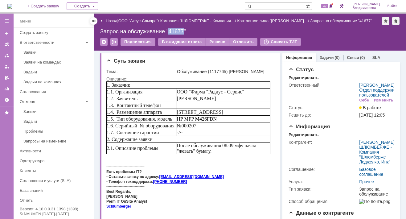
drag, startPoint x: 171, startPoint y: 32, endPoint x: 183, endPoint y: 31, distance: 11.8
click at [183, 31] on div "Запрос на обслуживание "41677"" at bounding box center [250, 31] width 300 height 6
copy div "41677"
click at [331, 8] on div "42" at bounding box center [327, 5] width 14 height 7
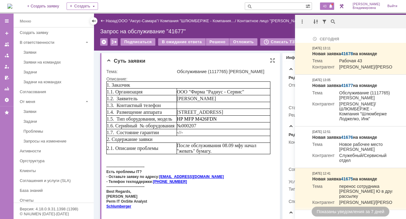
click at [250, 58] on div "Суть заявки" at bounding box center [190, 61] width 169 height 6
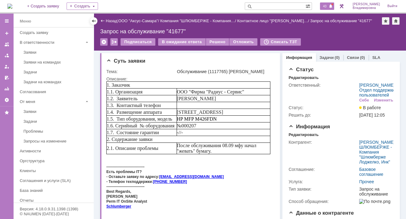
click at [331, 3] on div "43" at bounding box center [327, 5] width 14 height 7
